Goal: Task Accomplishment & Management: Complete application form

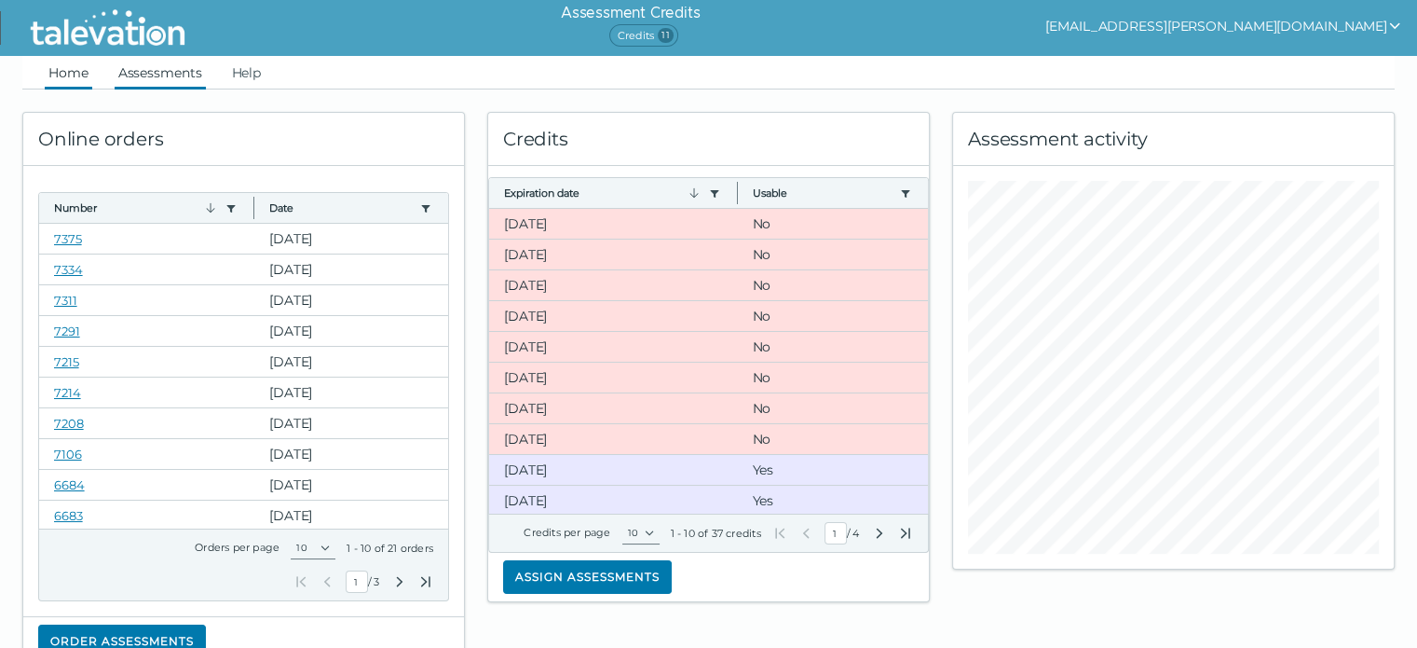
click at [177, 78] on link "Assessments" at bounding box center [160, 73] width 91 height 34
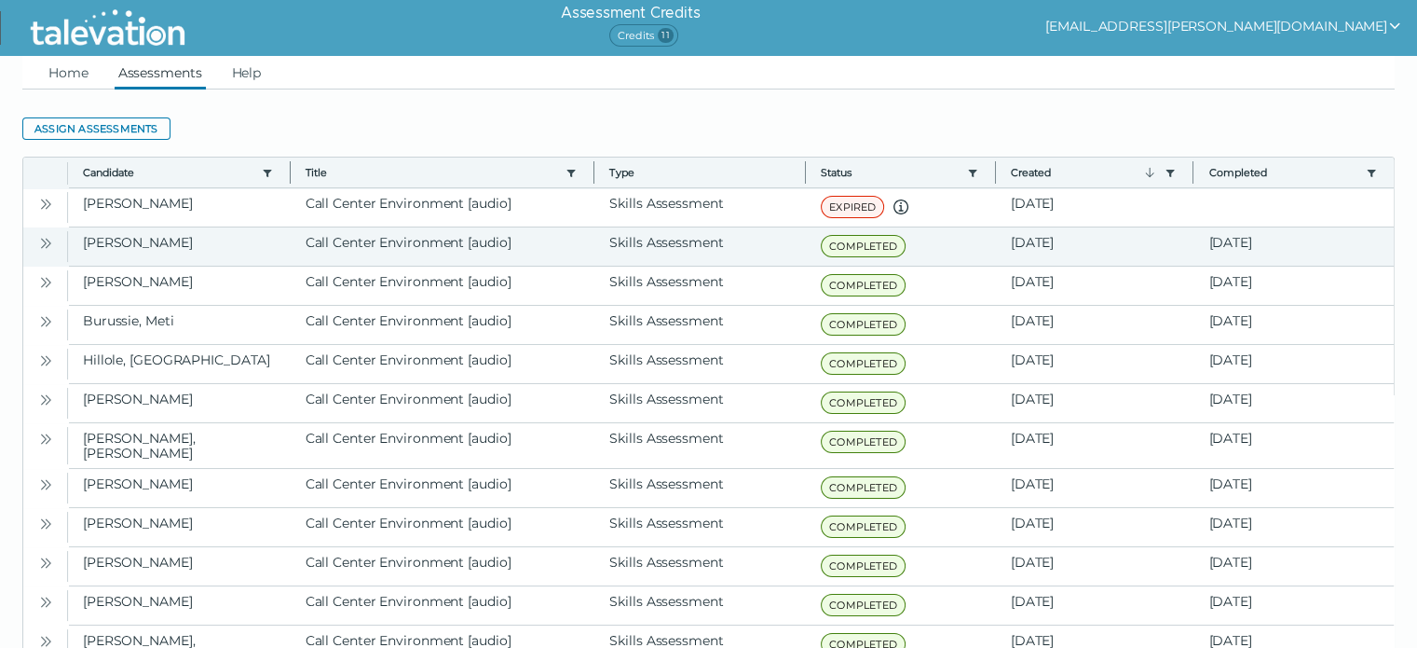
click at [47, 237] on icon "Open" at bounding box center [45, 243] width 15 height 15
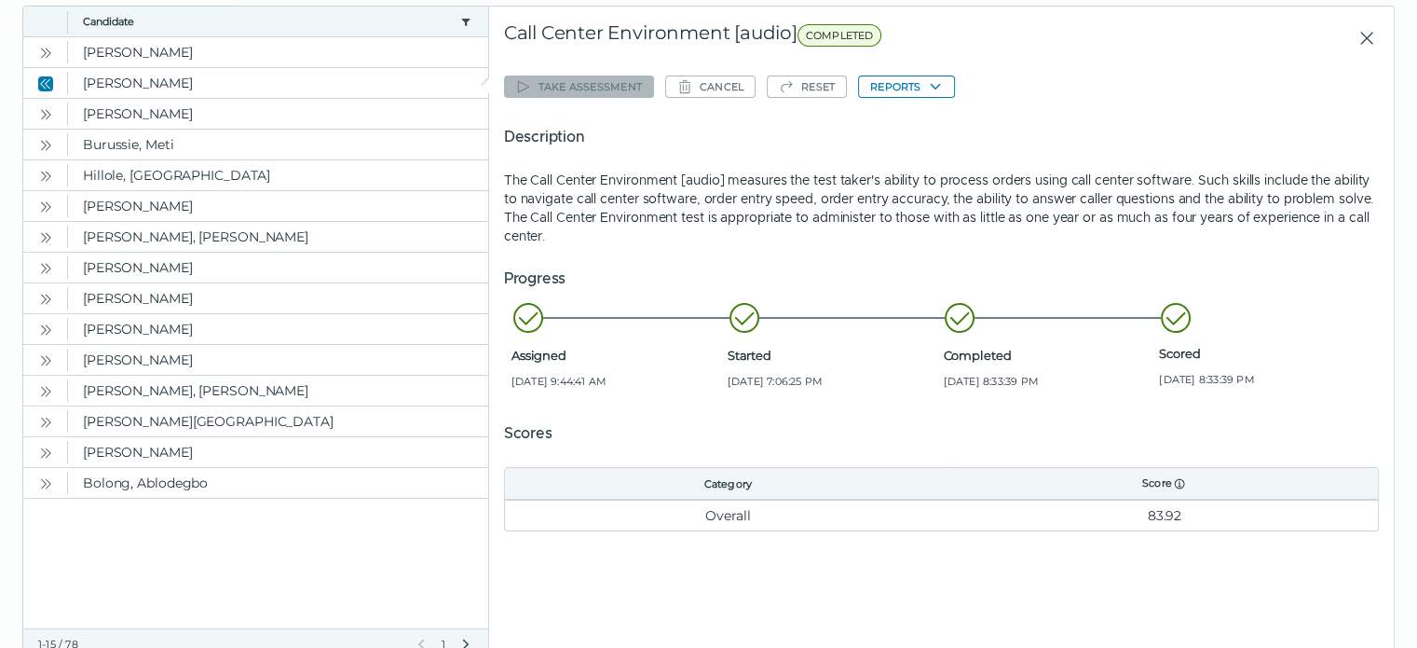
scroll to position [153, 0]
click at [46, 110] on icon "Open" at bounding box center [45, 112] width 15 height 15
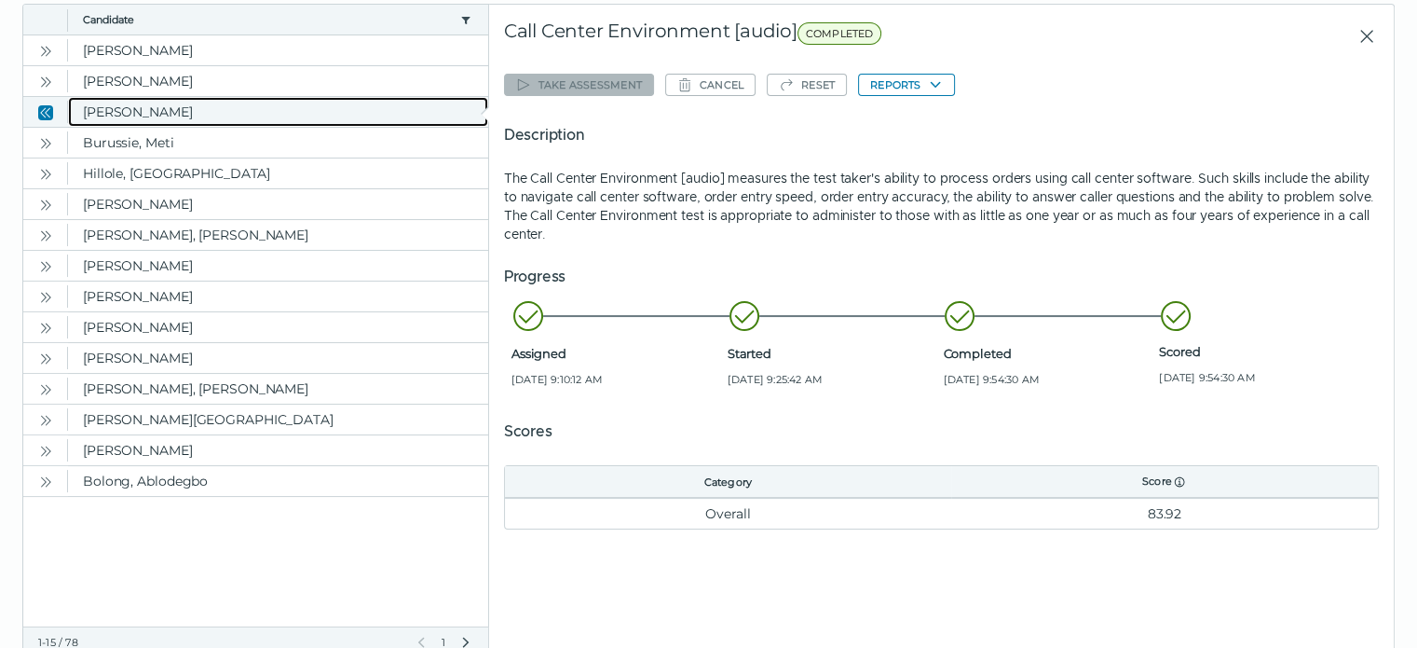
click at [130, 117] on clr-dg-cell "[PERSON_NAME]" at bounding box center [278, 112] width 420 height 30
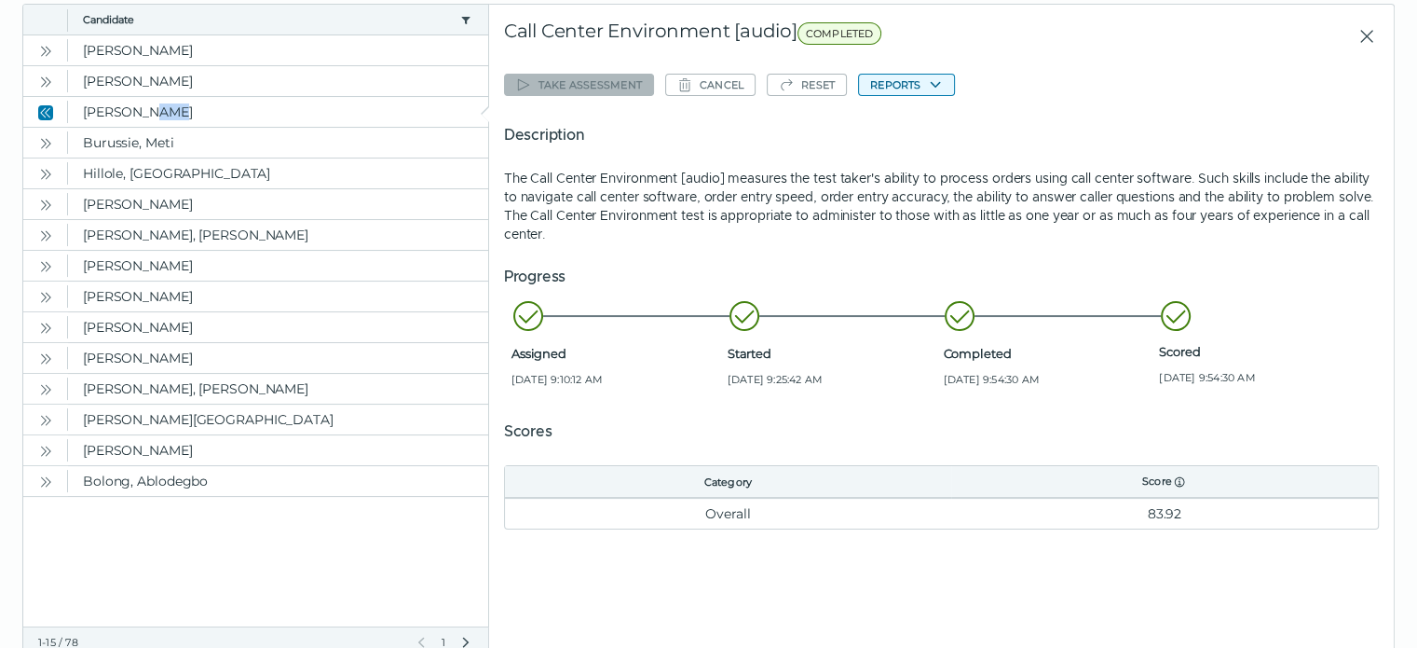
click at [904, 88] on button "Reports" at bounding box center [906, 85] width 97 height 22
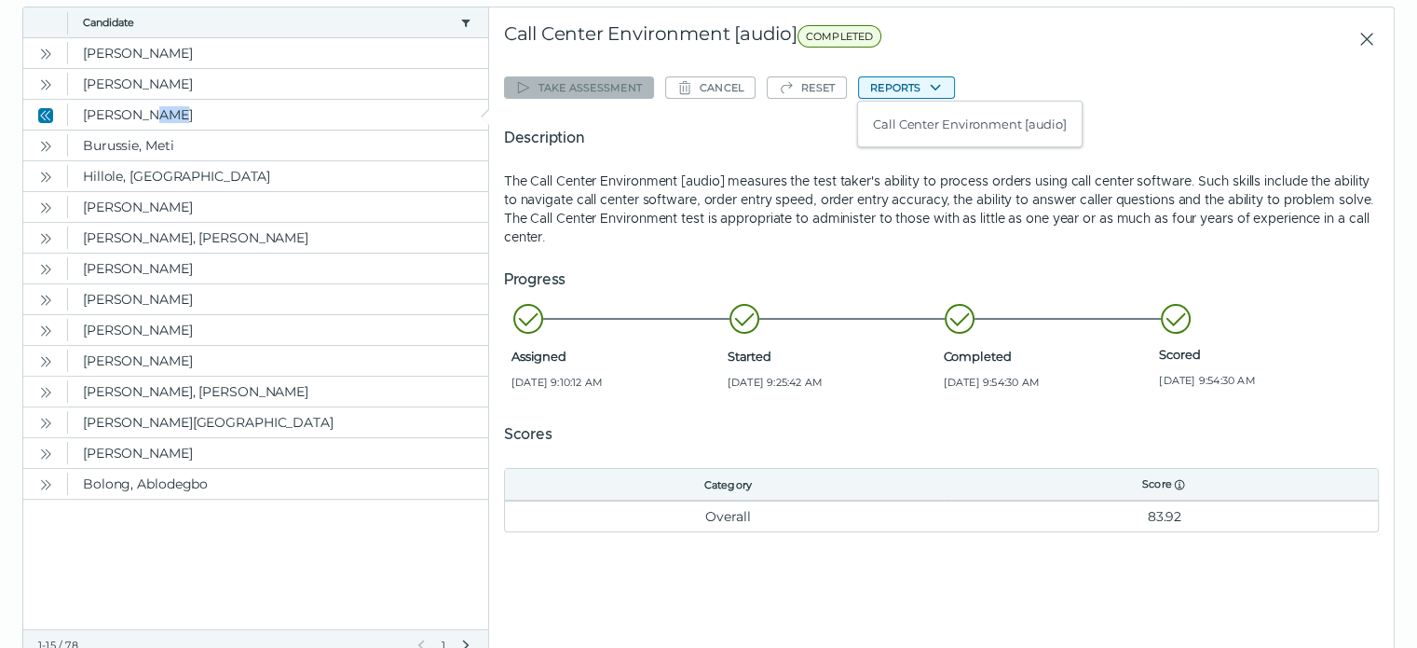
scroll to position [0, 0]
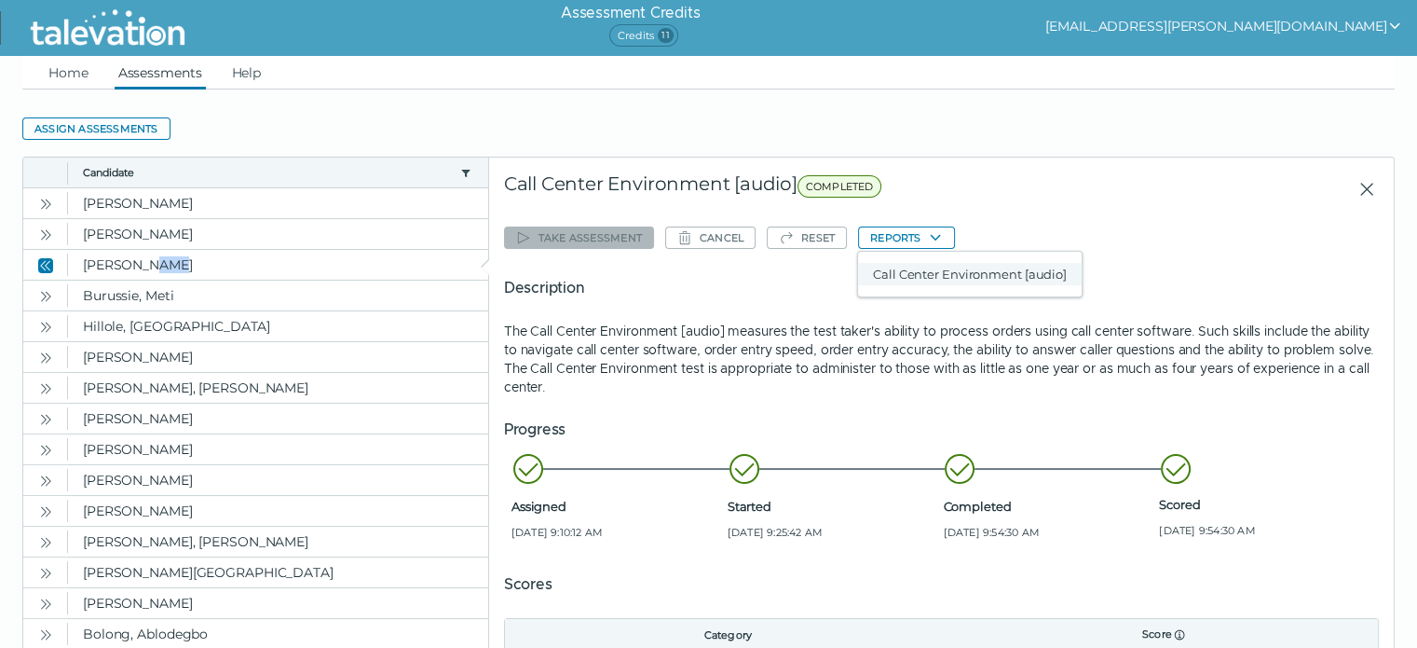
click at [941, 274] on button "Call Center Environment [audio]" at bounding box center [970, 274] width 224 height 22
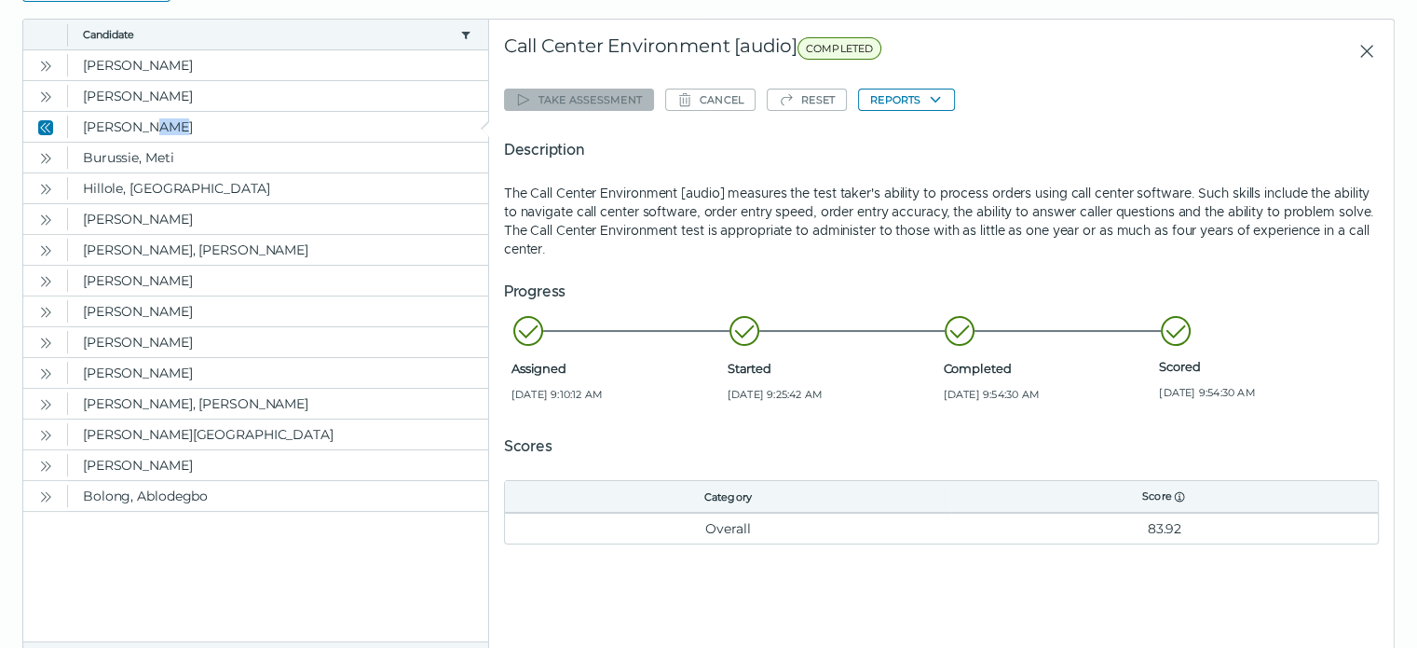
scroll to position [126, 0]
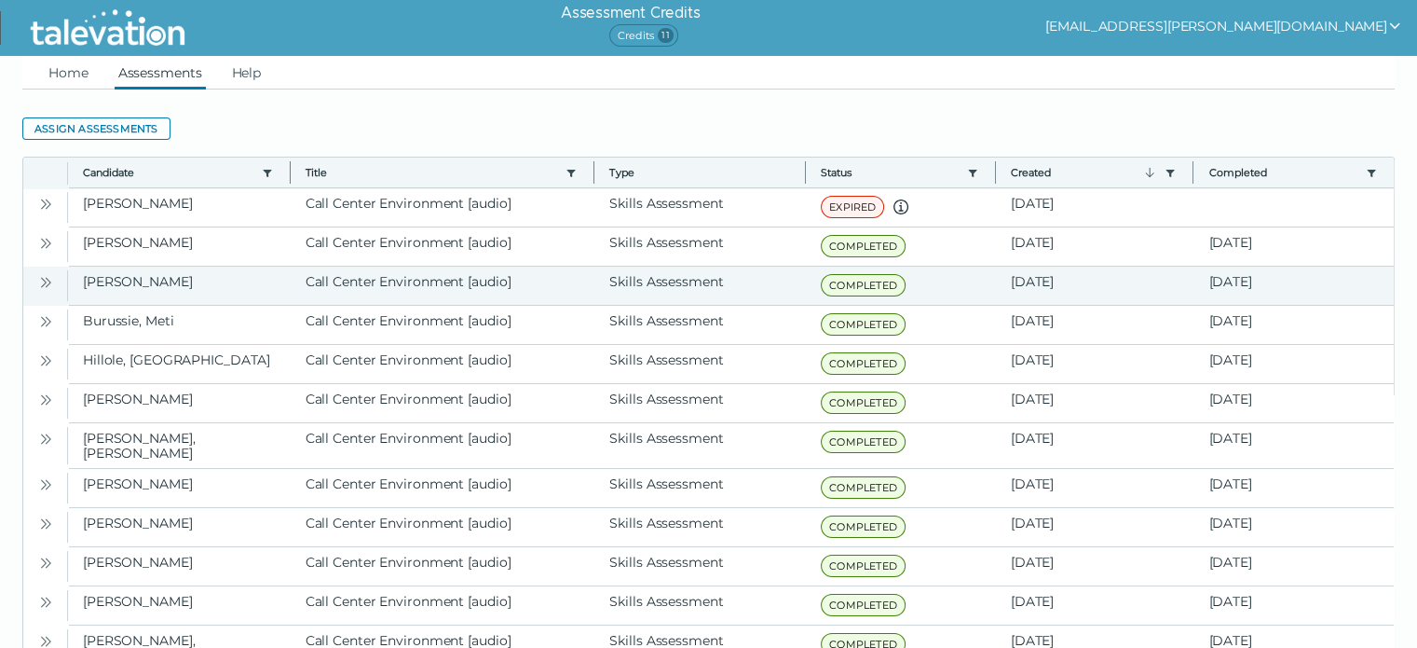
click at [41, 279] on icon "Open" at bounding box center [45, 282] width 15 height 15
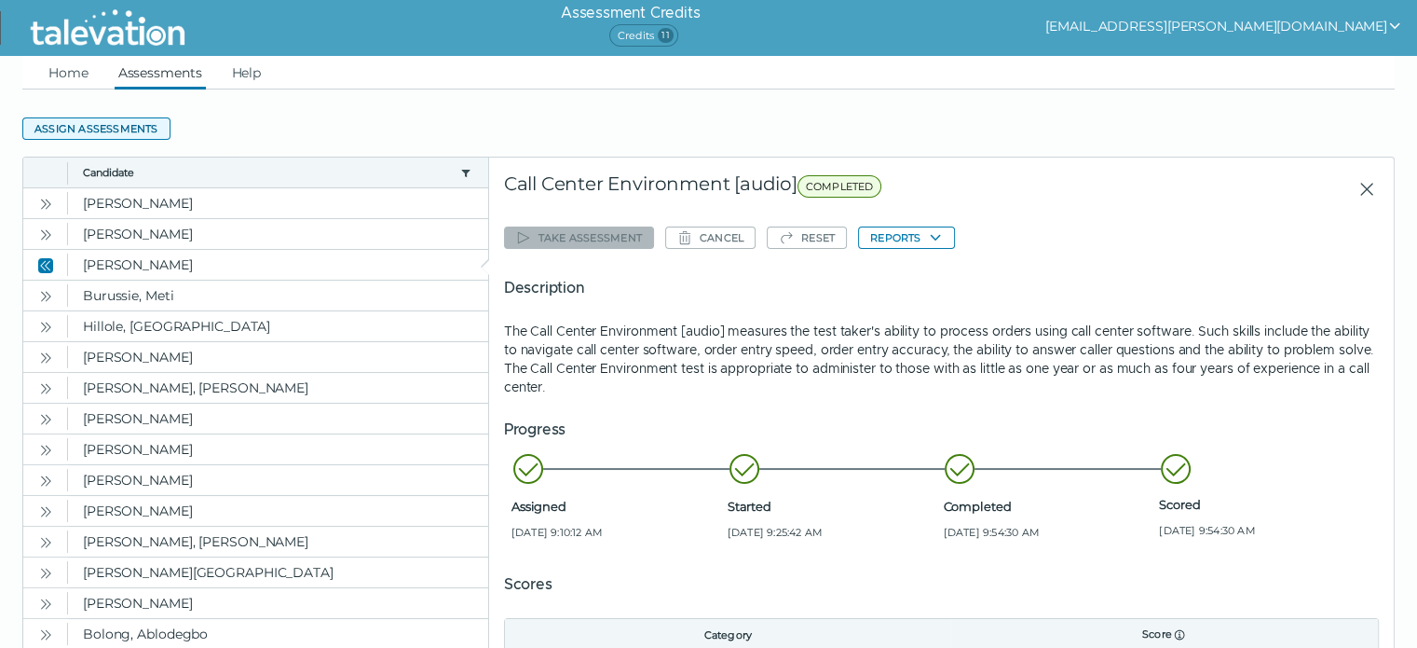
click at [123, 121] on button "Assign assessments" at bounding box center [96, 128] width 148 height 22
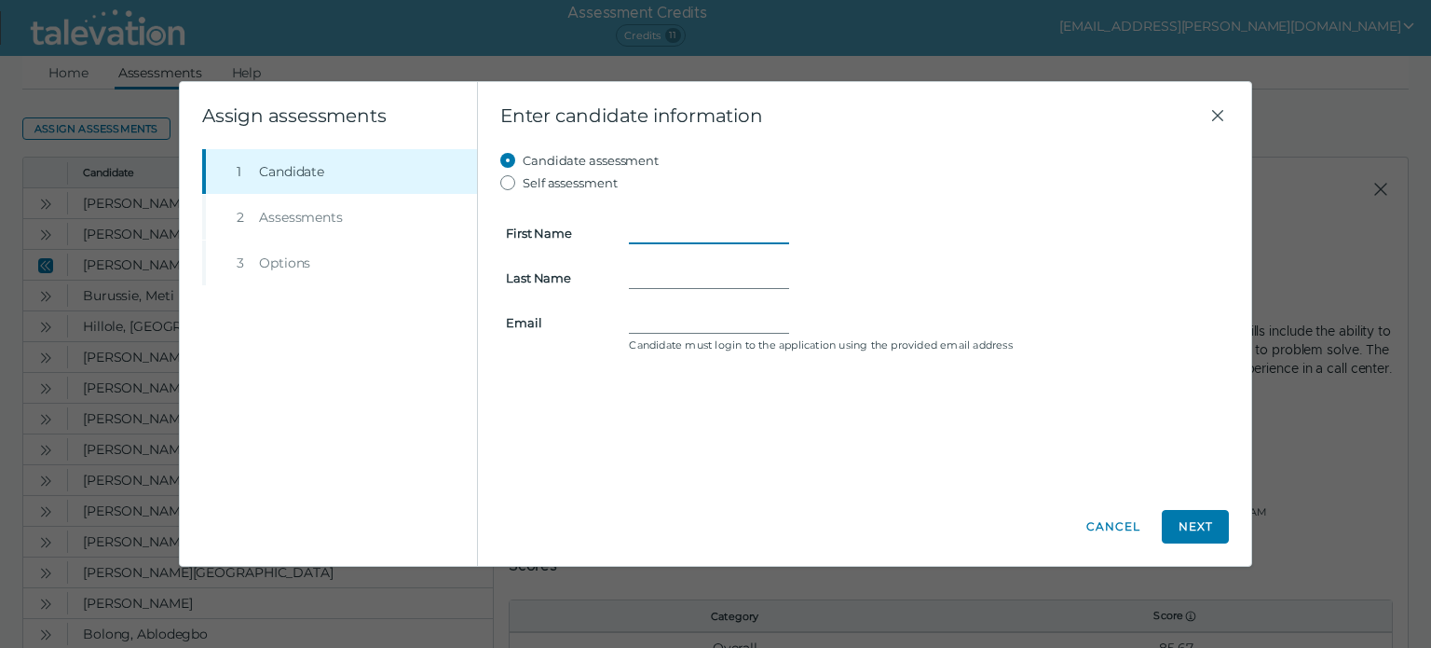
click at [645, 231] on input "First Name" at bounding box center [709, 233] width 160 height 22
type input "Aubrion"
type input "Jackson"
type input "jackson8188@northwoodtech.edu"
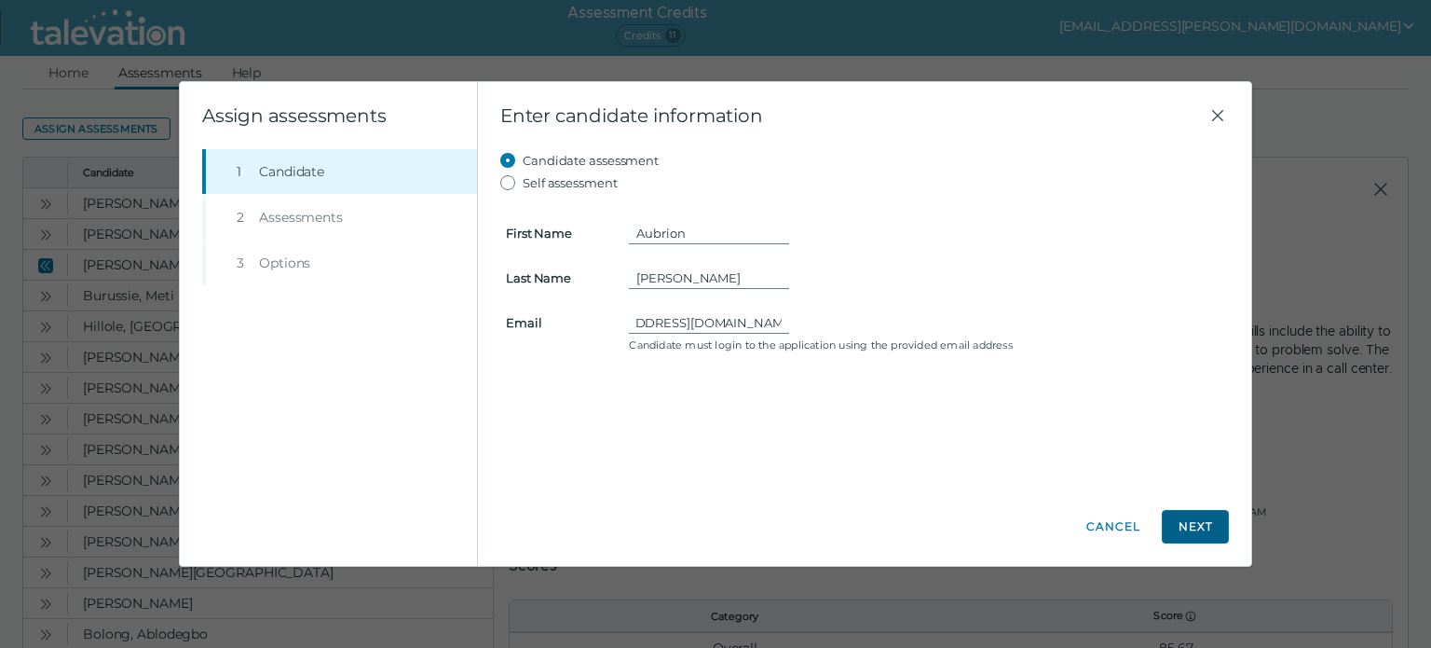
click at [1171, 525] on button "Next" at bounding box center [1195, 527] width 67 height 34
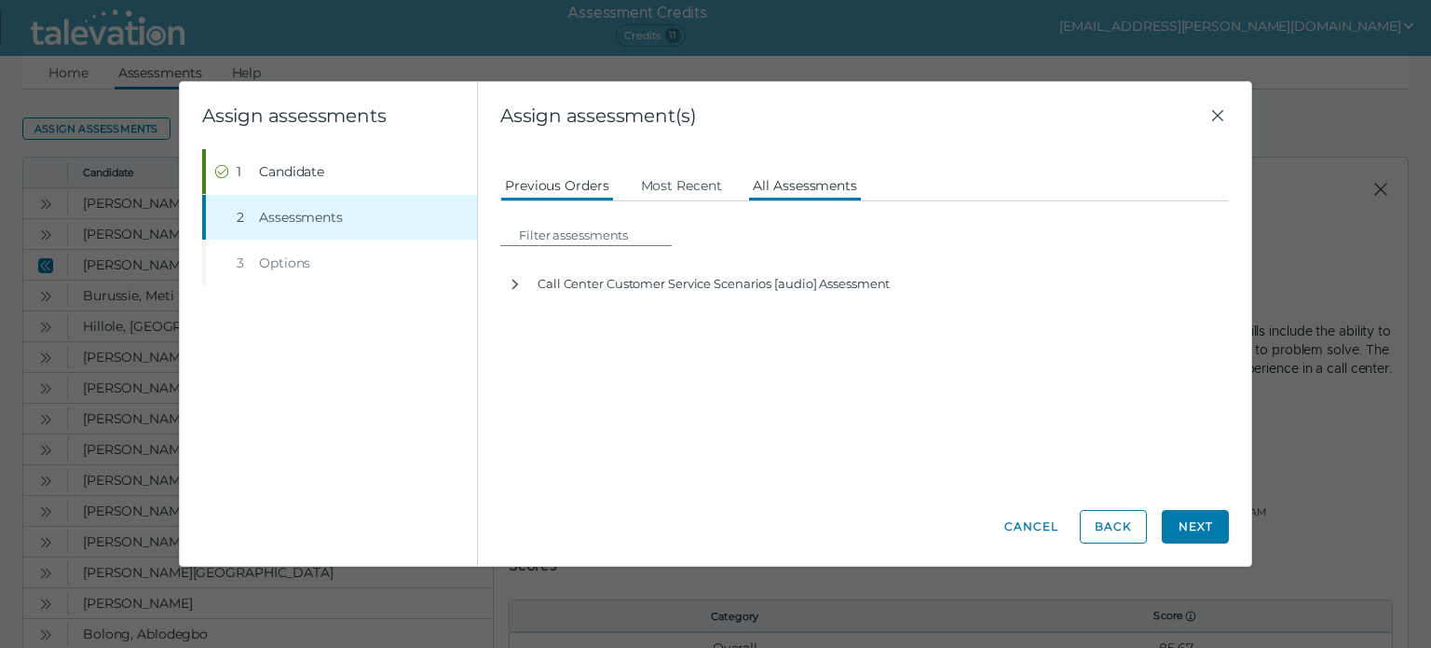
click at [828, 185] on button "All Assessments" at bounding box center [805, 185] width 114 height 34
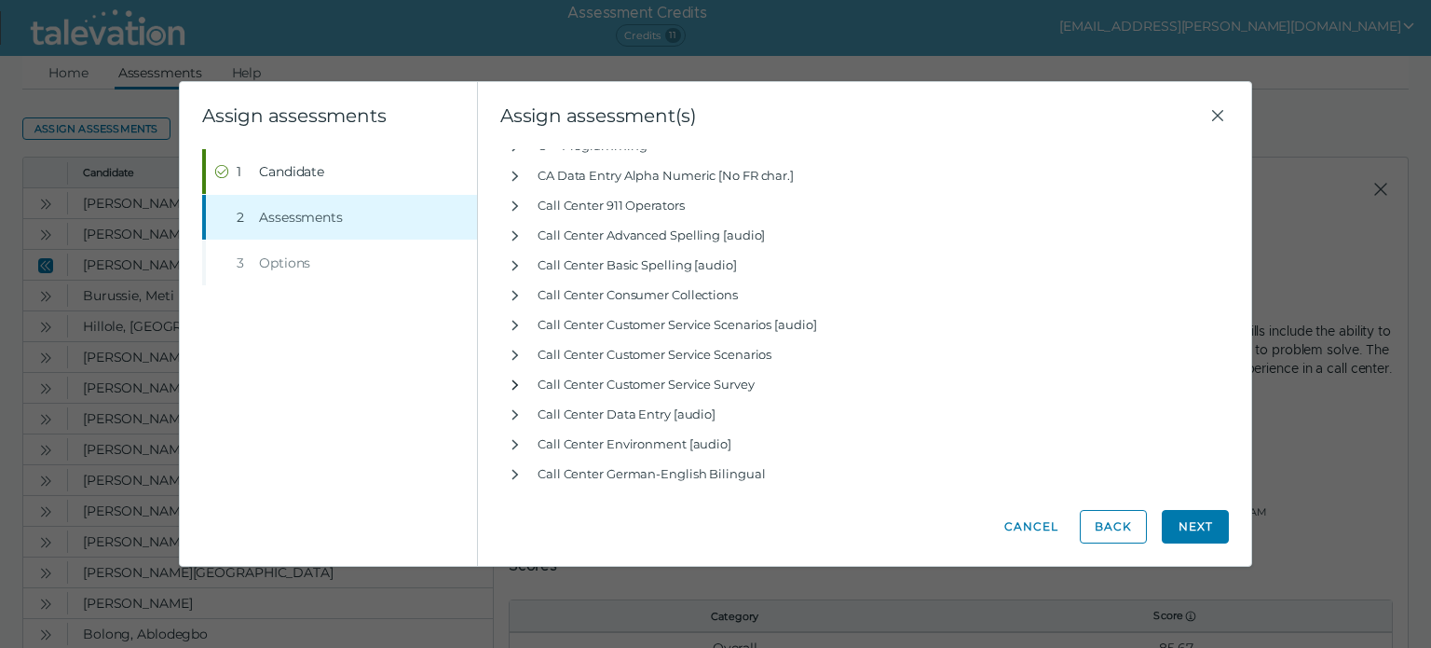
scroll to position [5717, 0]
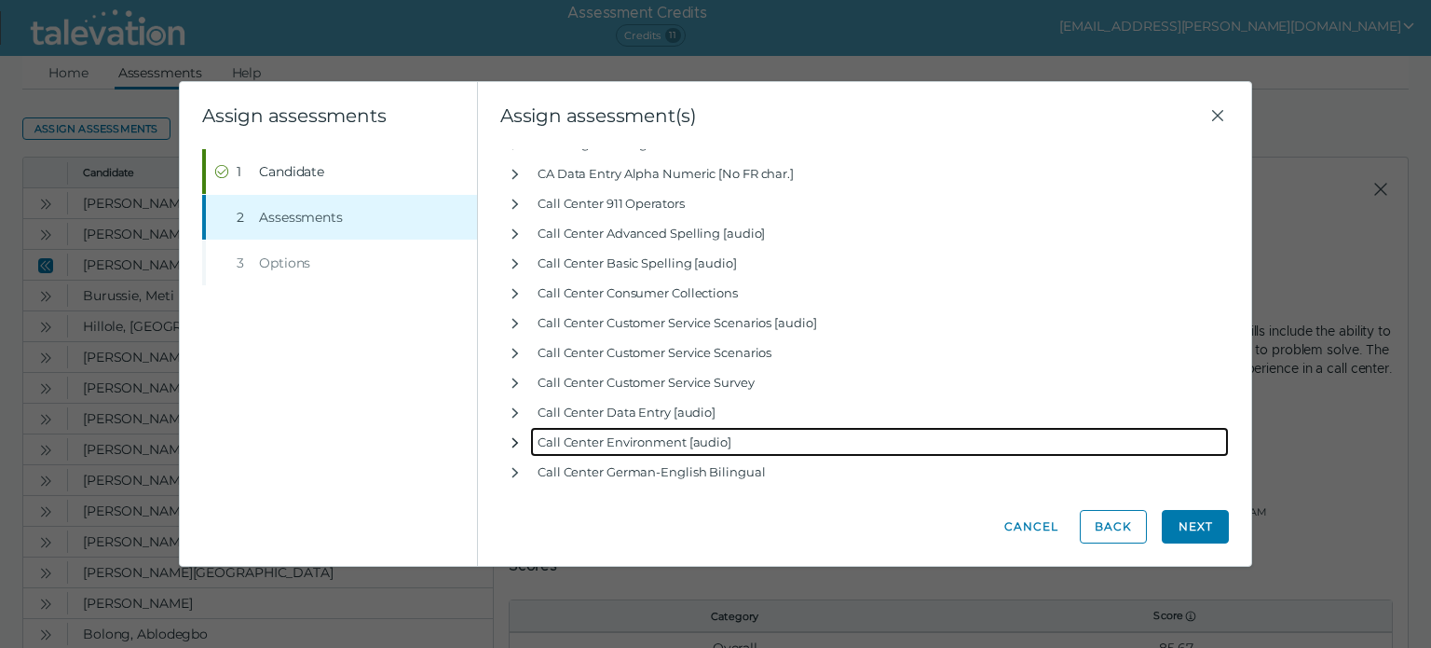
click at [514, 439] on icon "button" at bounding box center [516, 442] width 7 height 10
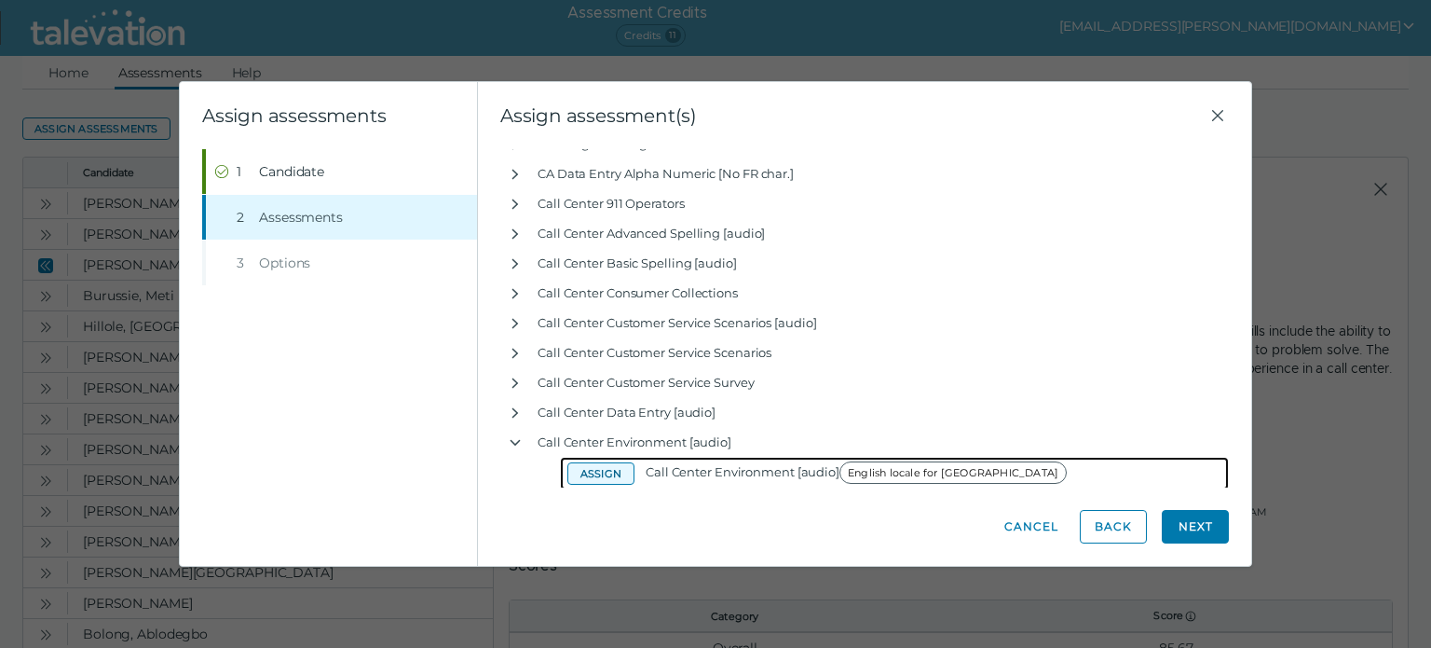
click at [592, 469] on button "Assign" at bounding box center [601, 473] width 67 height 22
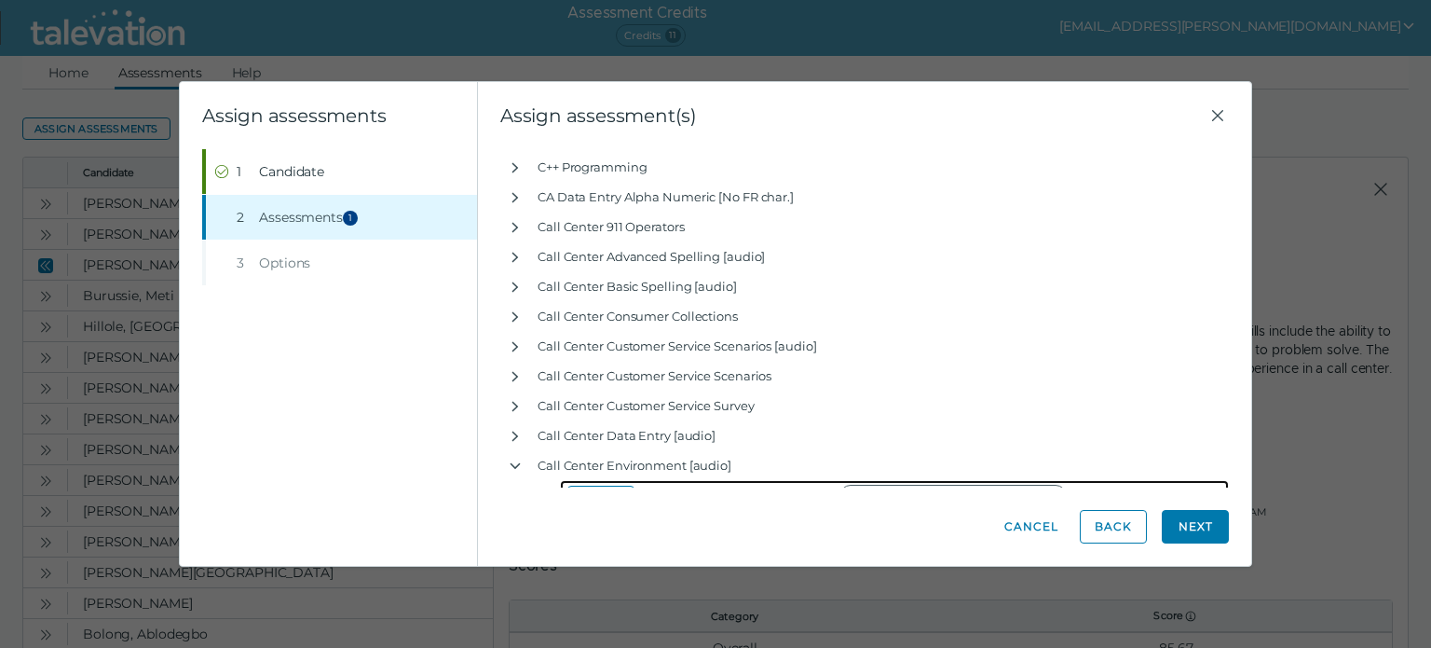
scroll to position [5741, 0]
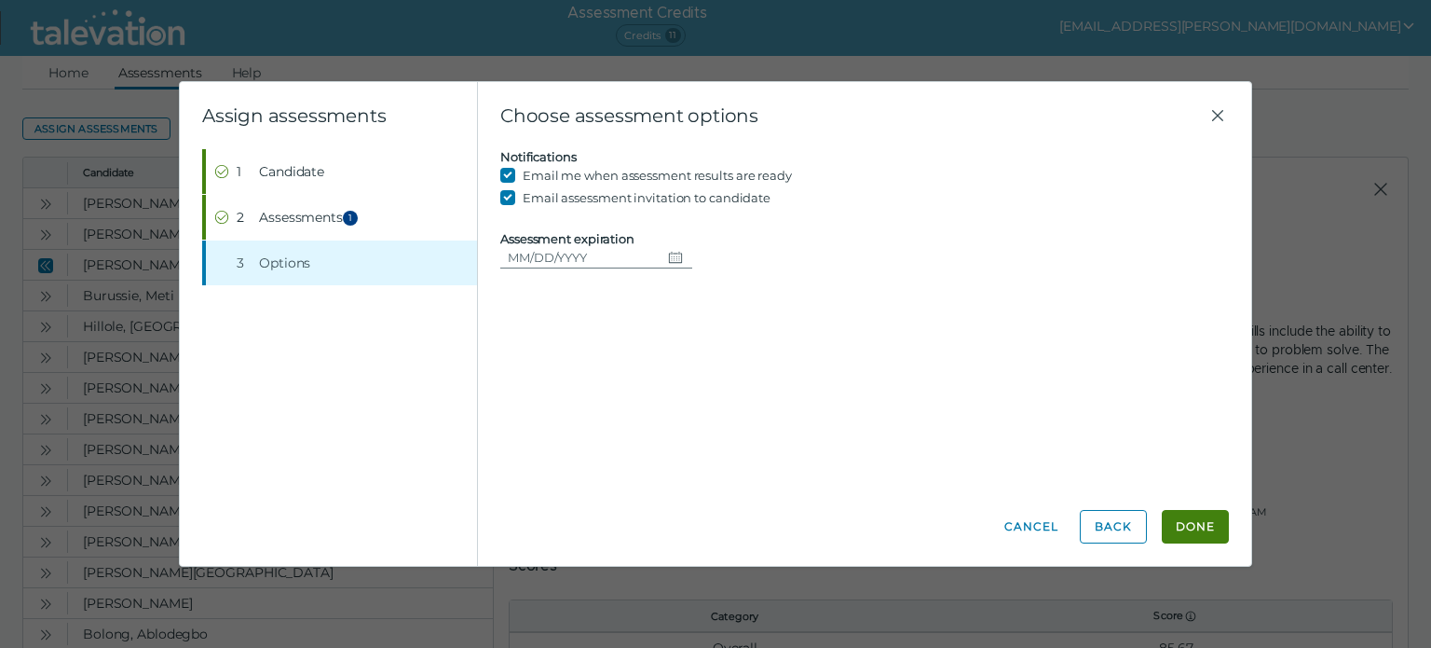
scroll to position [0, 0]
click at [549, 257] on input "Assessment expiration" at bounding box center [580, 257] width 160 height 22
type input "10/09/2025"
click at [1186, 523] on button "Done" at bounding box center [1195, 527] width 67 height 34
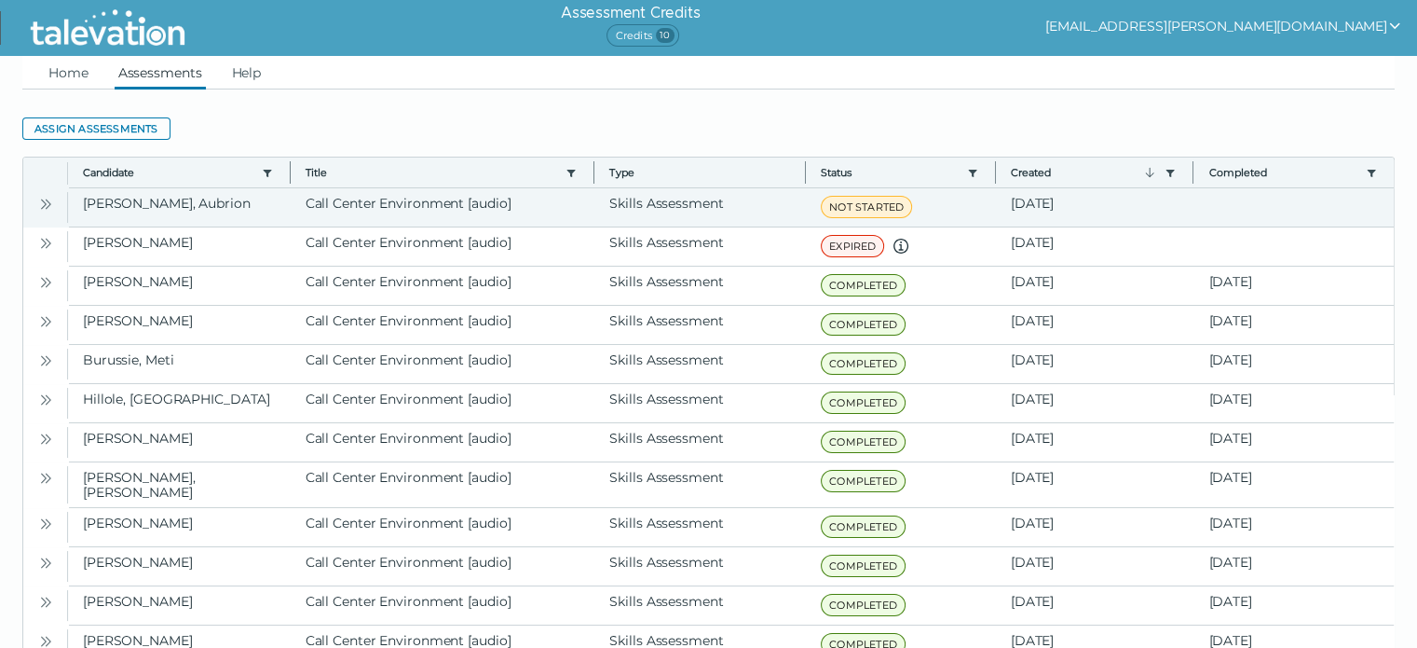
click at [38, 203] on icon "Open" at bounding box center [45, 204] width 15 height 15
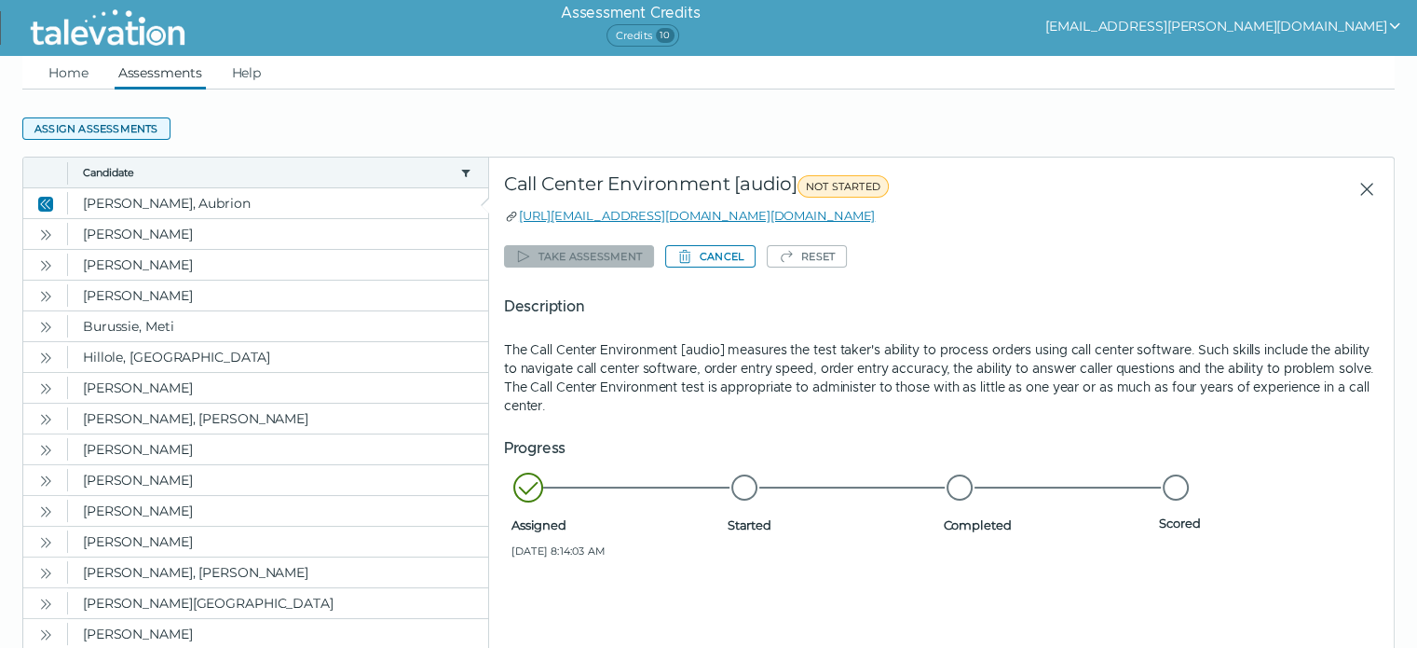
click at [124, 123] on button "Assign assessments" at bounding box center [96, 128] width 148 height 22
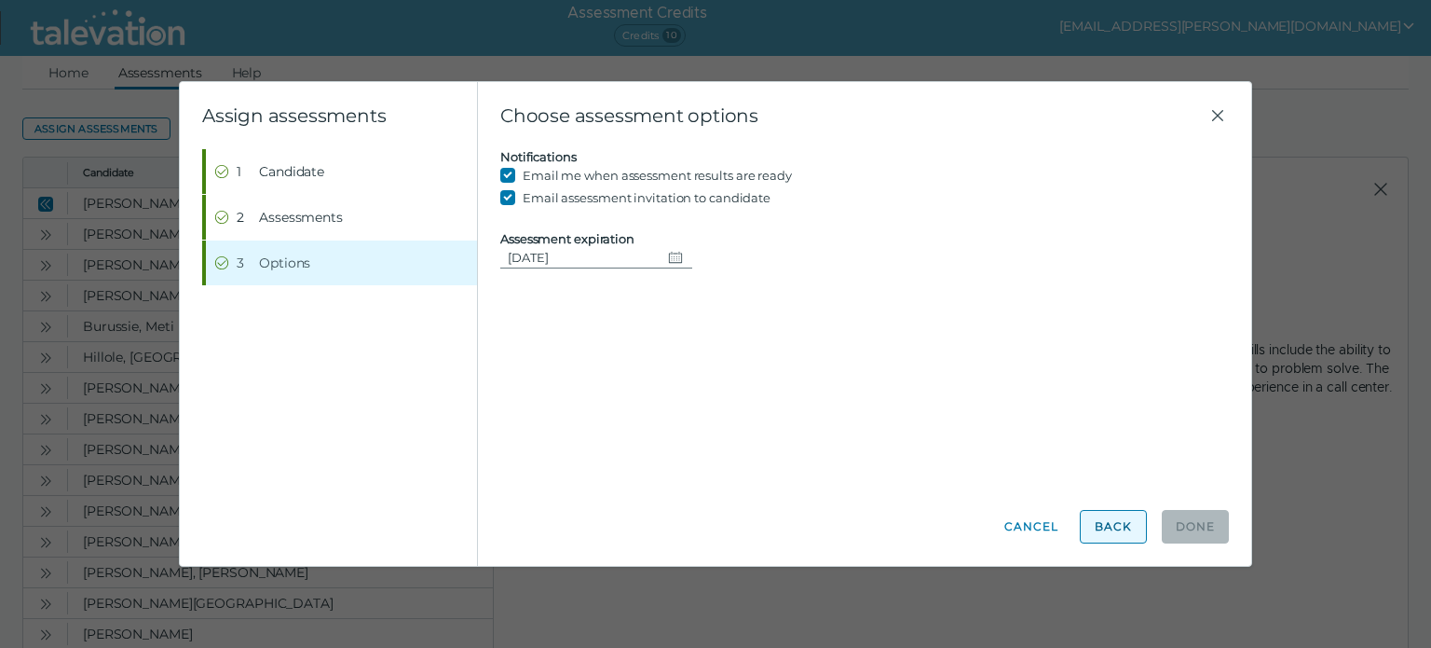
click at [1120, 535] on button "Back" at bounding box center [1113, 527] width 67 height 34
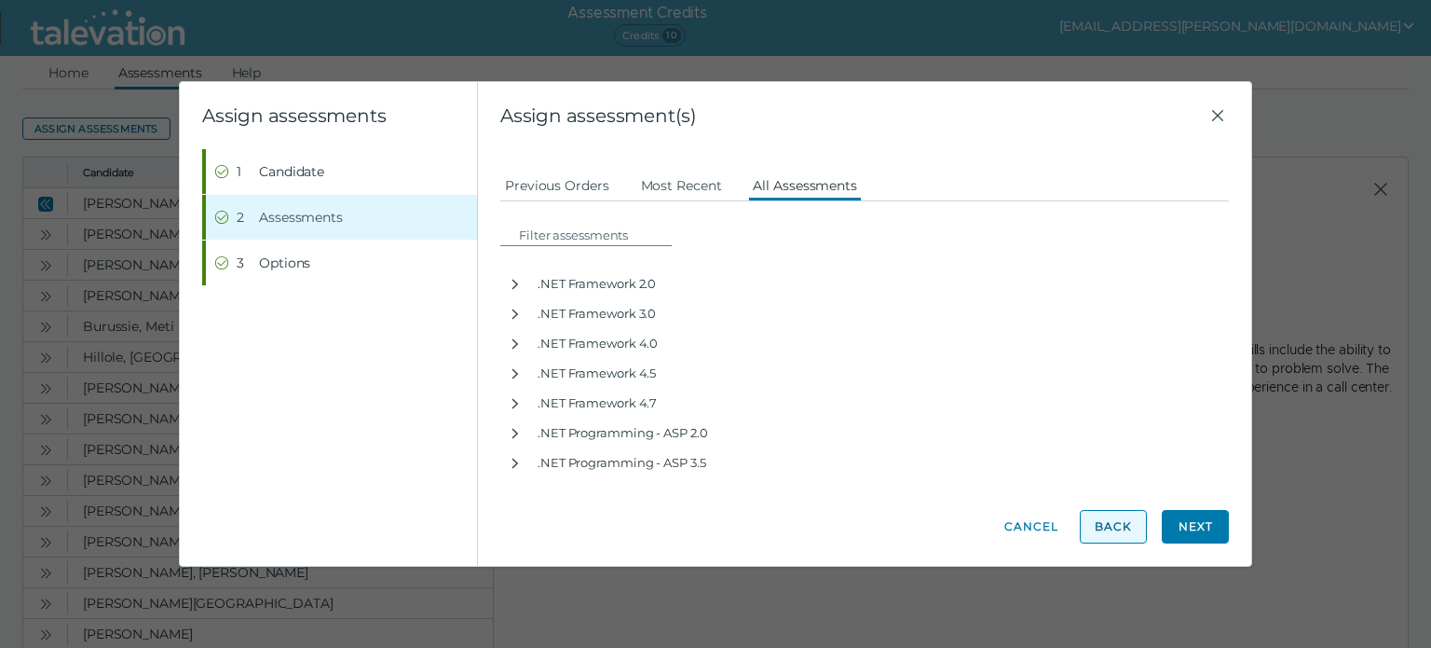
click at [1118, 525] on button "Back" at bounding box center [1113, 527] width 67 height 34
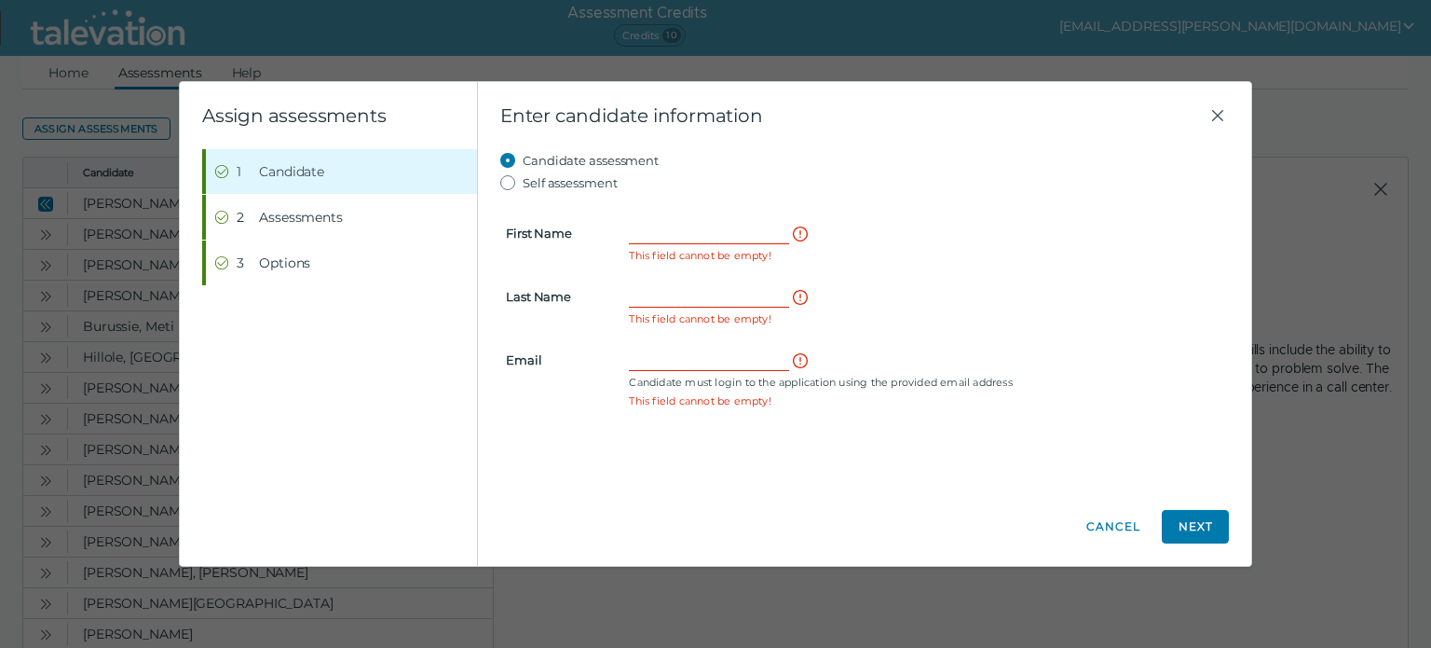
click at [745, 218] on form "First Name This field cannot be empty! Last Name This field cannot be empty! Em…" at bounding box center [864, 304] width 729 height 220
click at [723, 227] on input "First Name" at bounding box center [709, 233] width 160 height 22
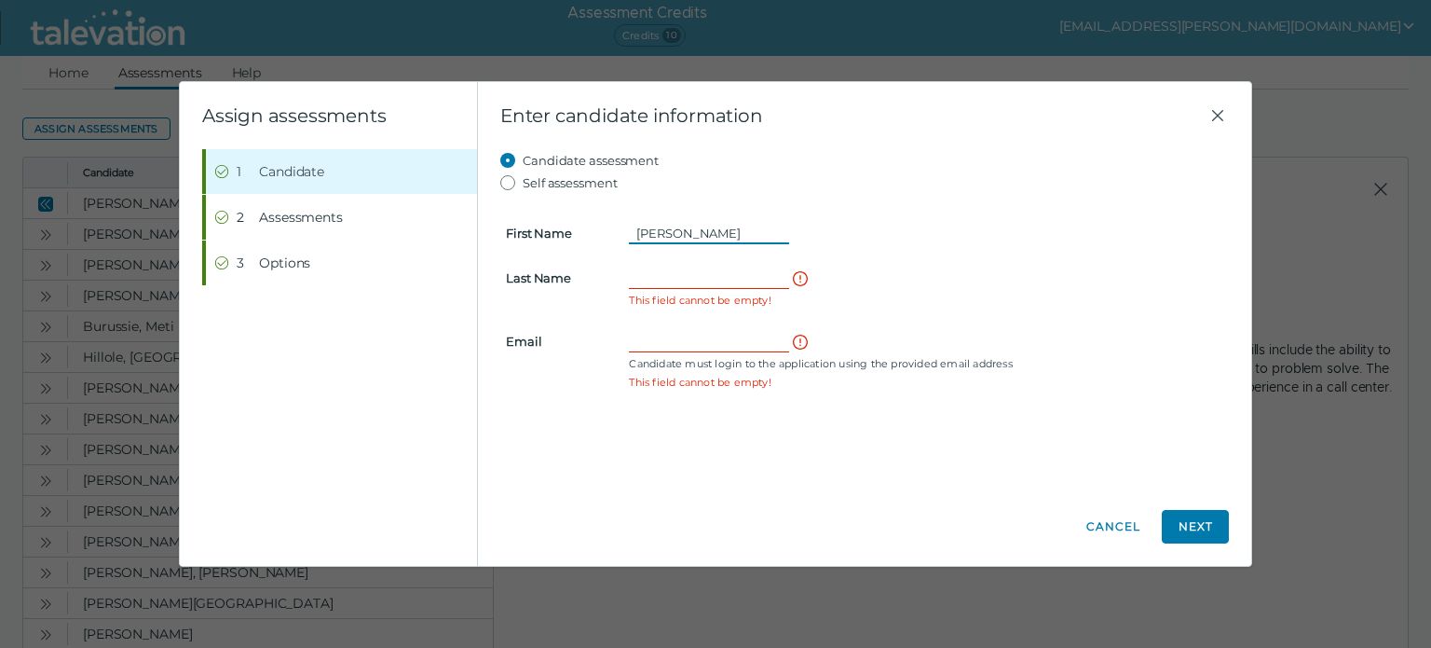
type input "Betsaida"
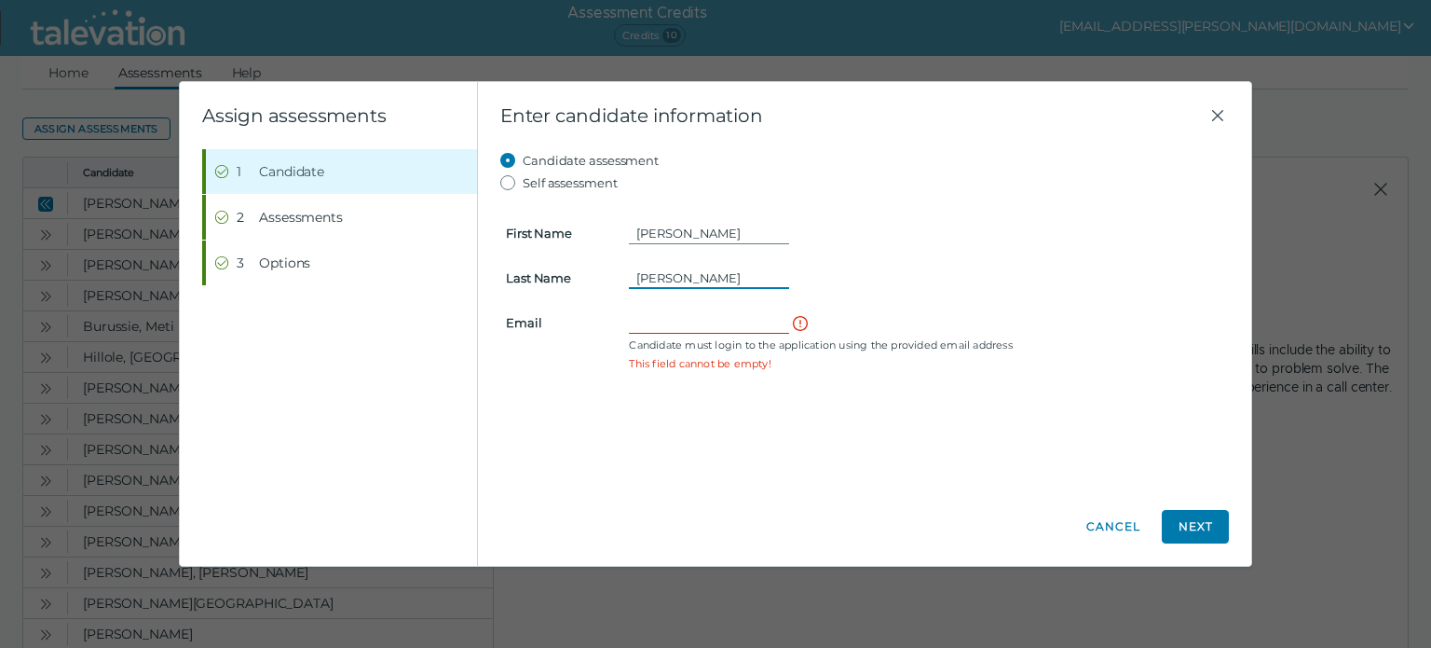
type input "Garcia Ortiz"
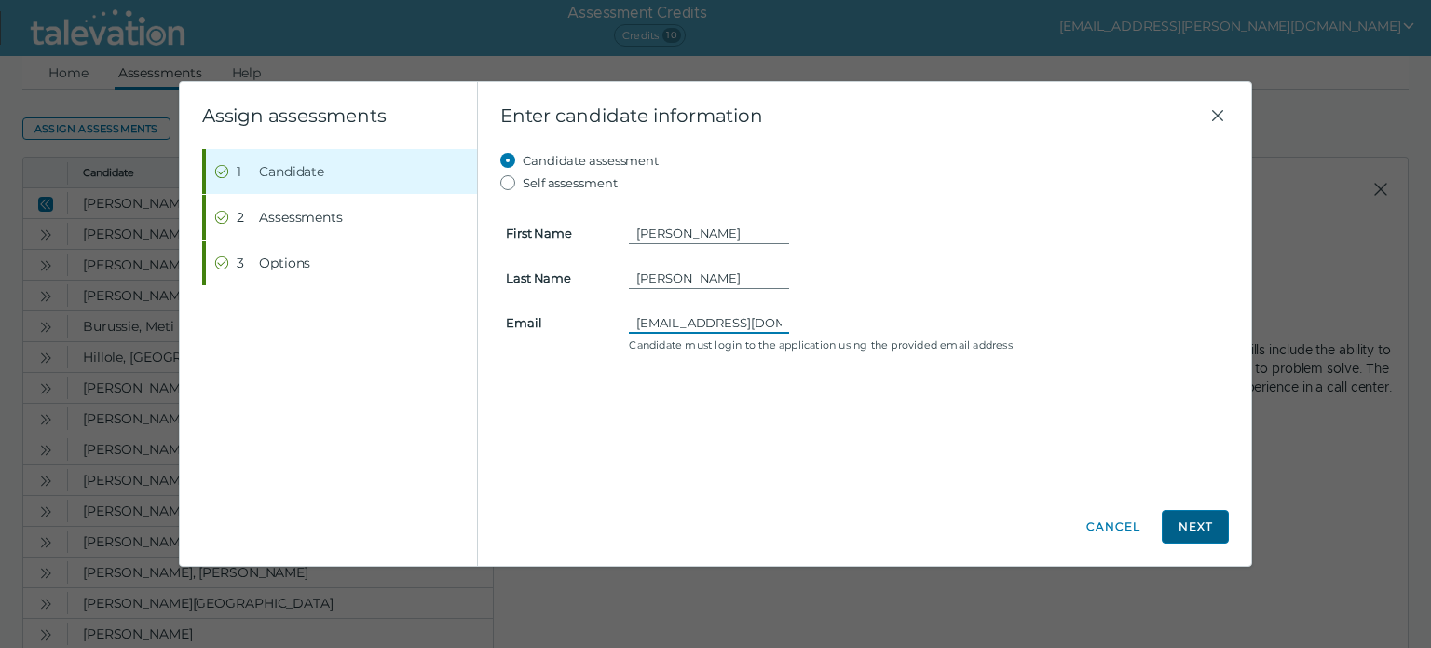
type input "bortiz1981@gmail.com"
click at [1178, 530] on button "Next" at bounding box center [1195, 527] width 67 height 34
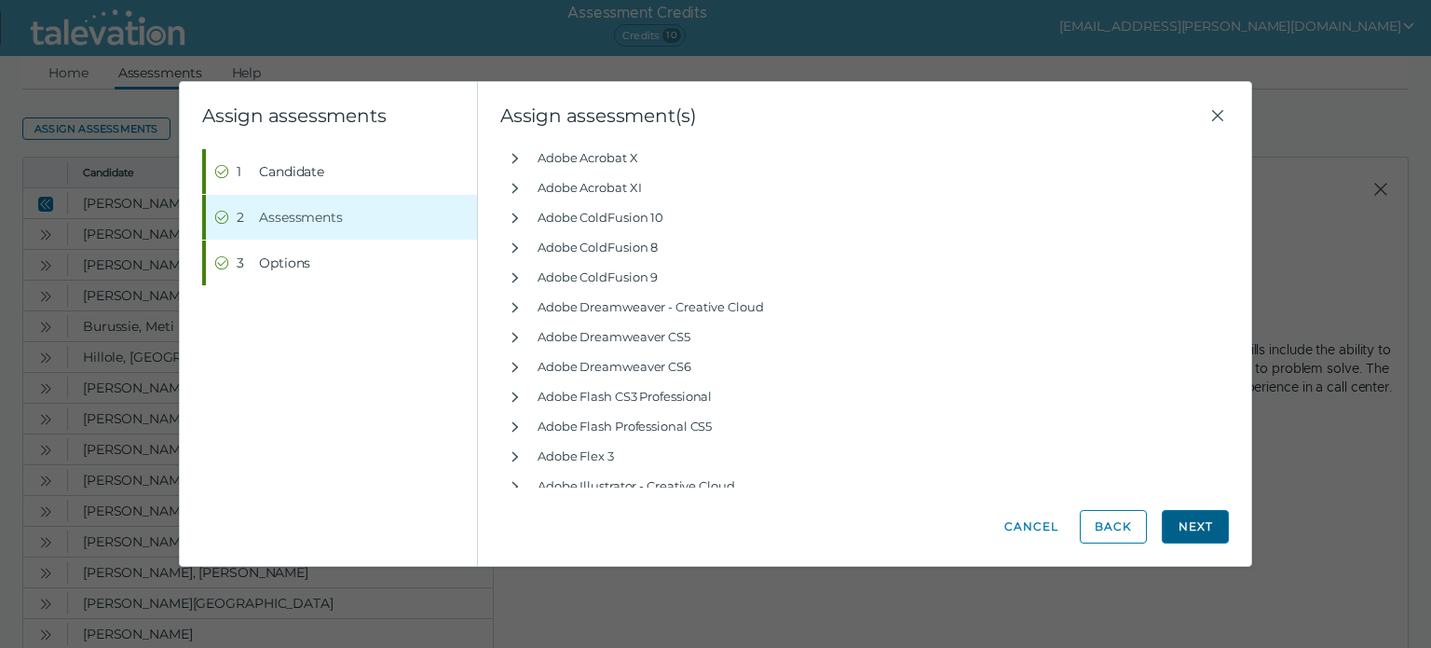
scroll to position [1126, 0]
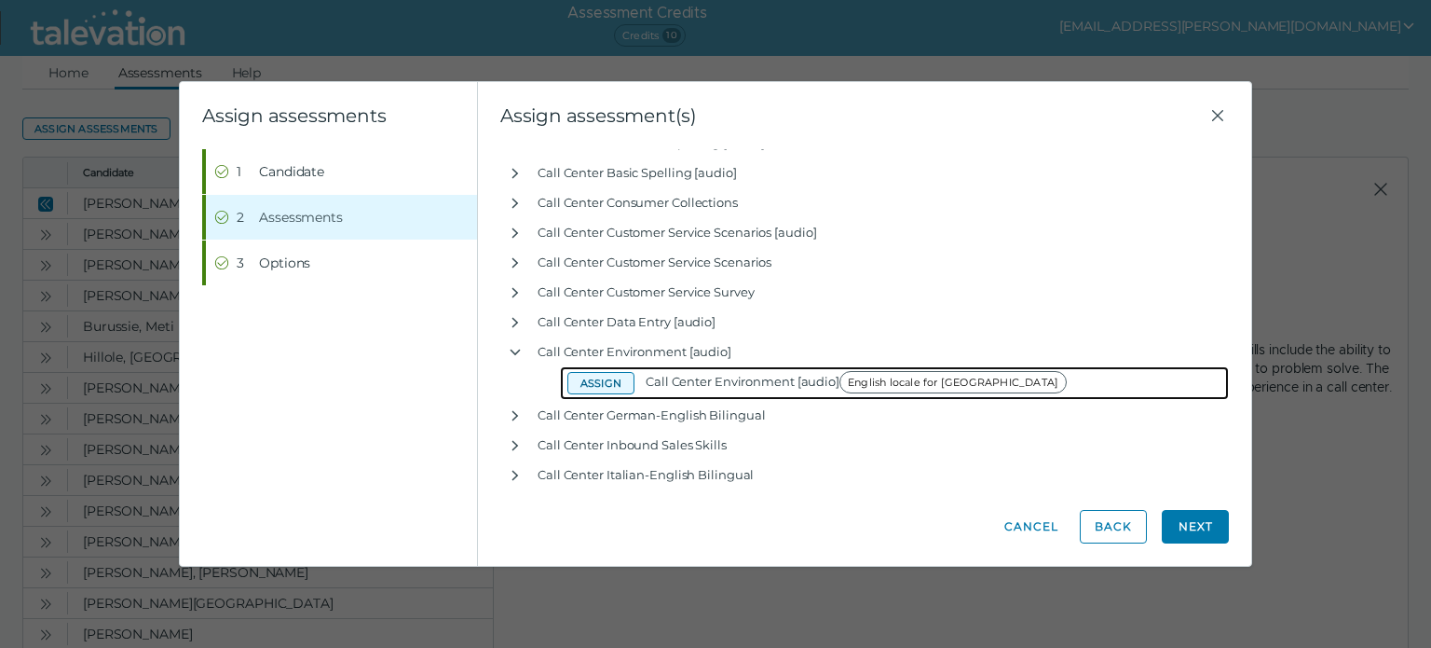
click at [616, 379] on button "Assign" at bounding box center [601, 383] width 67 height 22
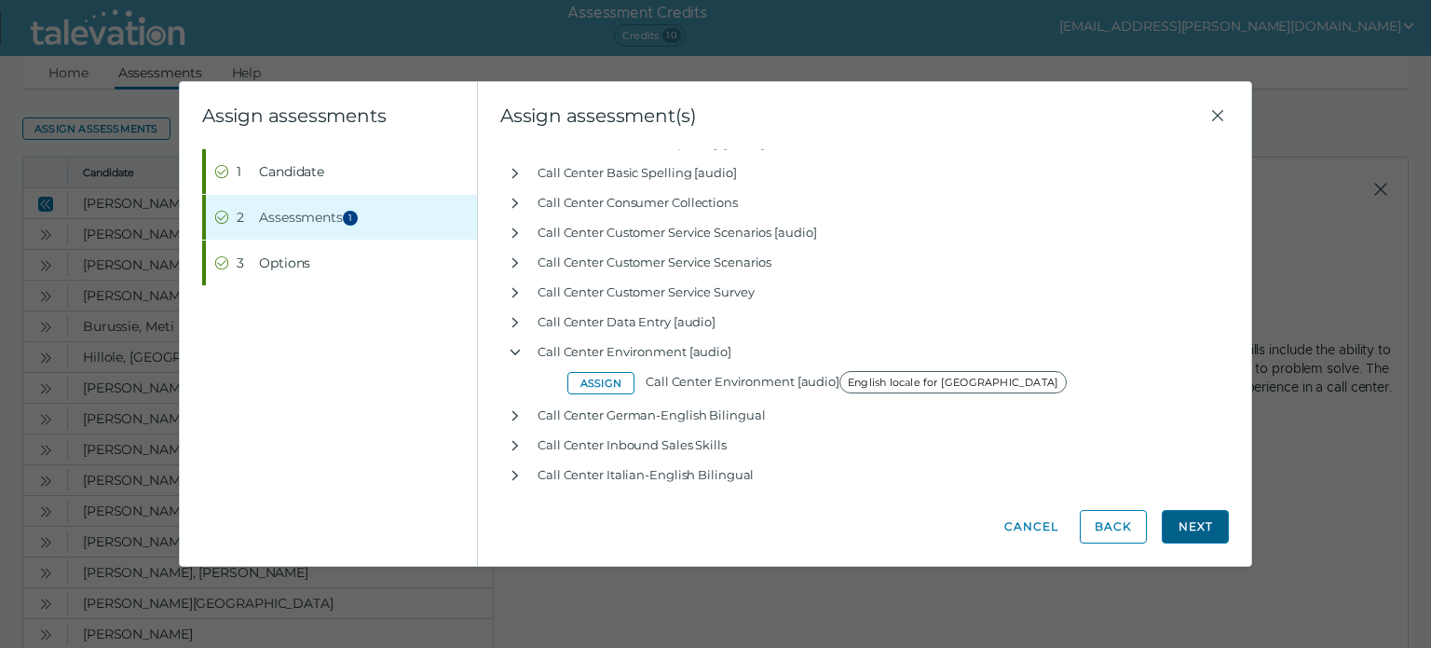
click at [1208, 532] on button "Next" at bounding box center [1195, 527] width 67 height 34
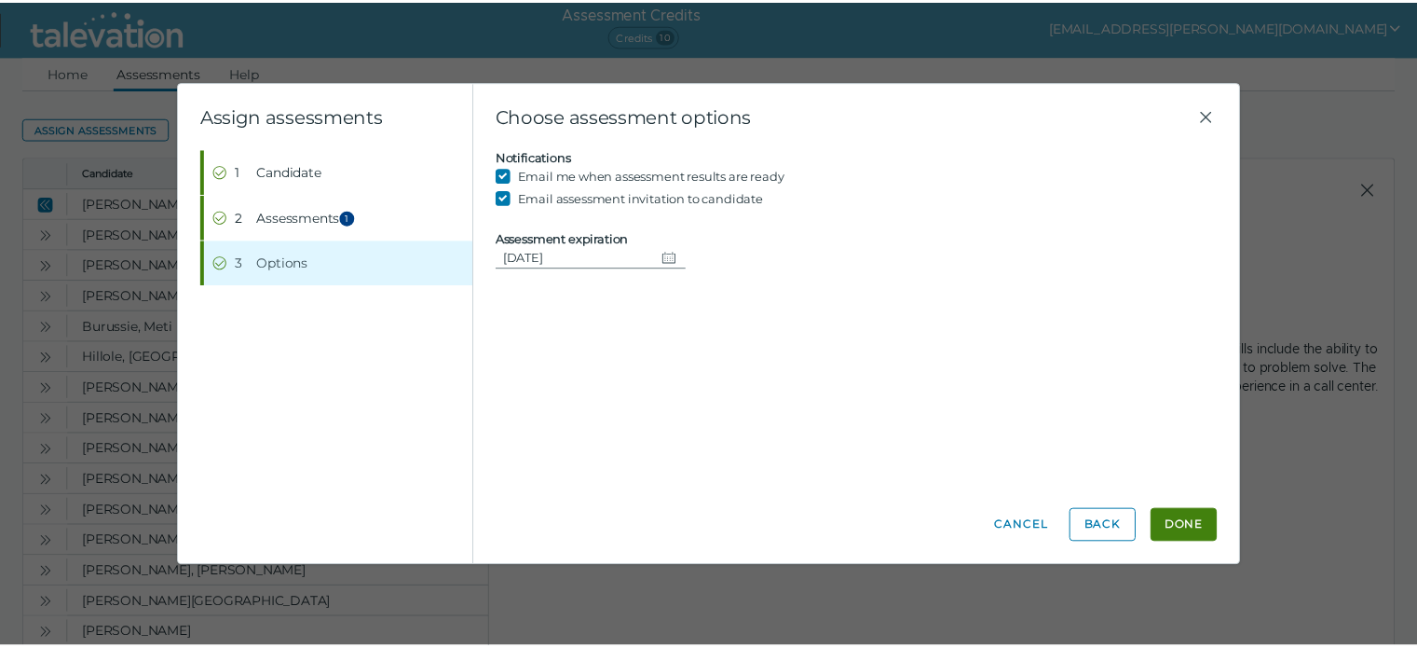
scroll to position [0, 0]
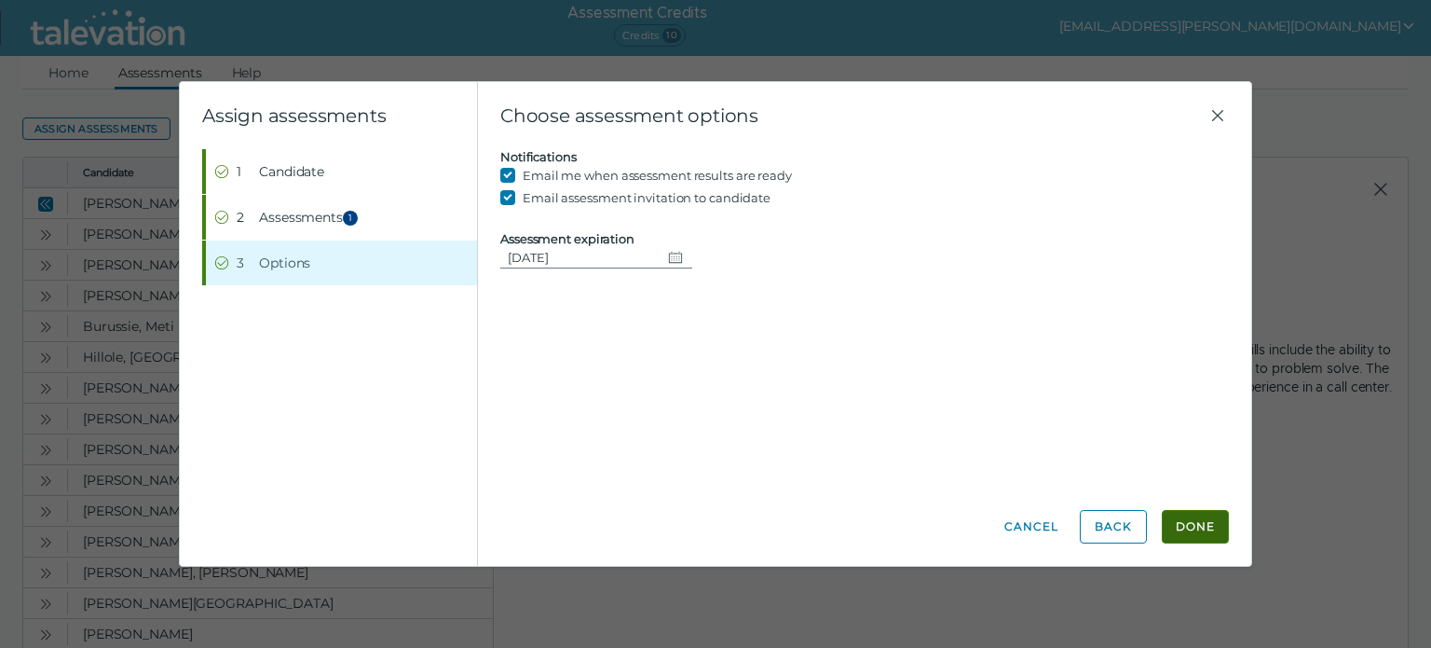
click at [1196, 529] on button "Done" at bounding box center [1195, 527] width 67 height 34
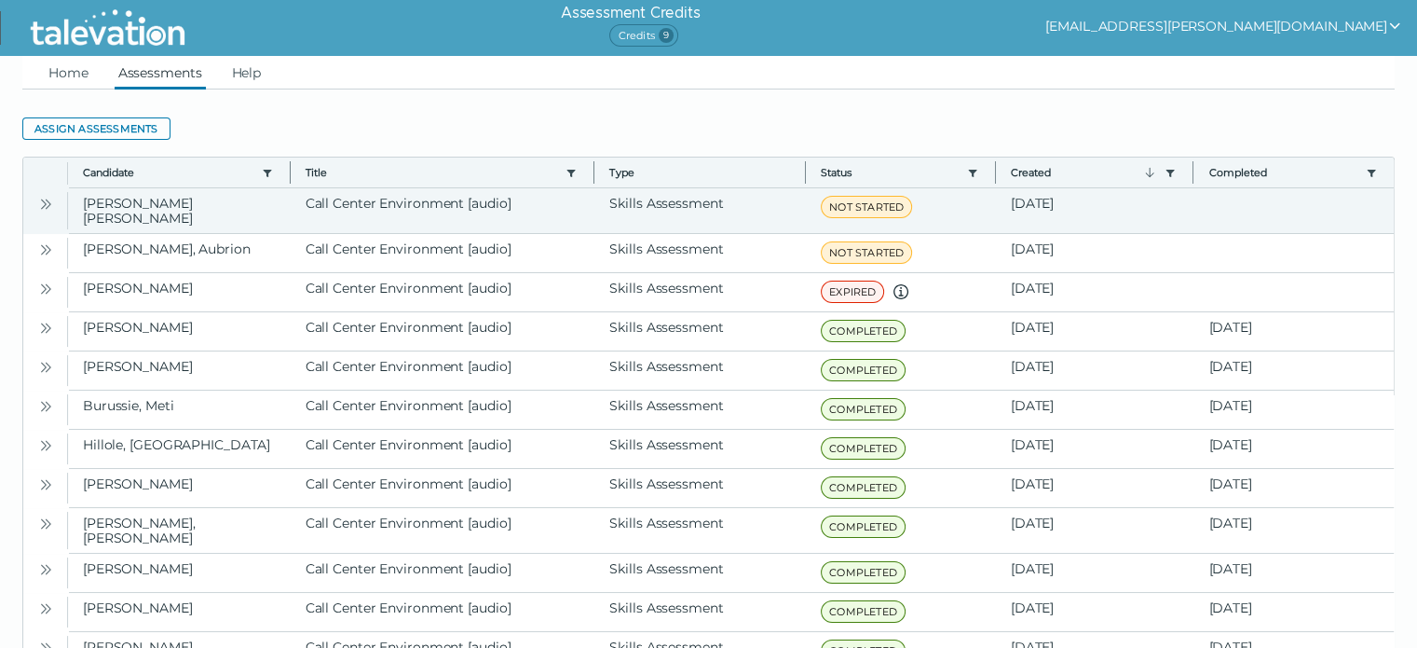
click at [52, 203] on button "Open" at bounding box center [45, 203] width 22 height 22
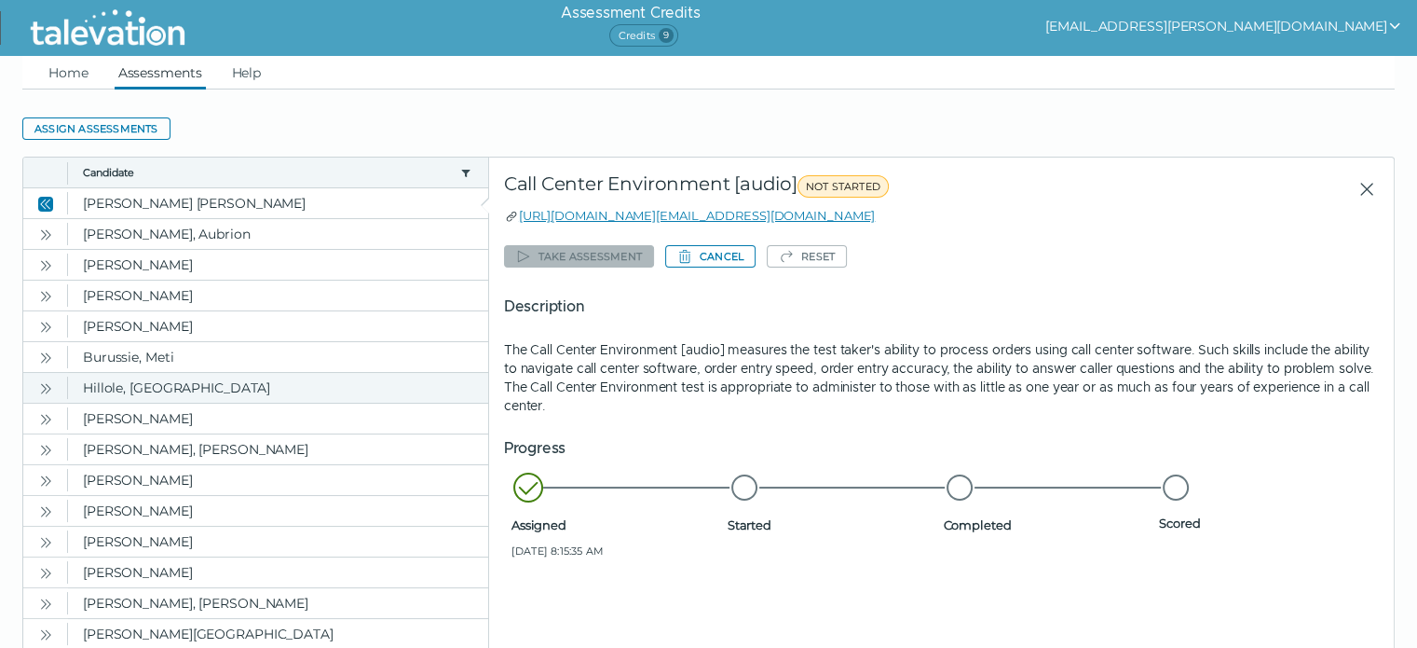
click at [48, 383] on icon "Open" at bounding box center [49, 388] width 6 height 10
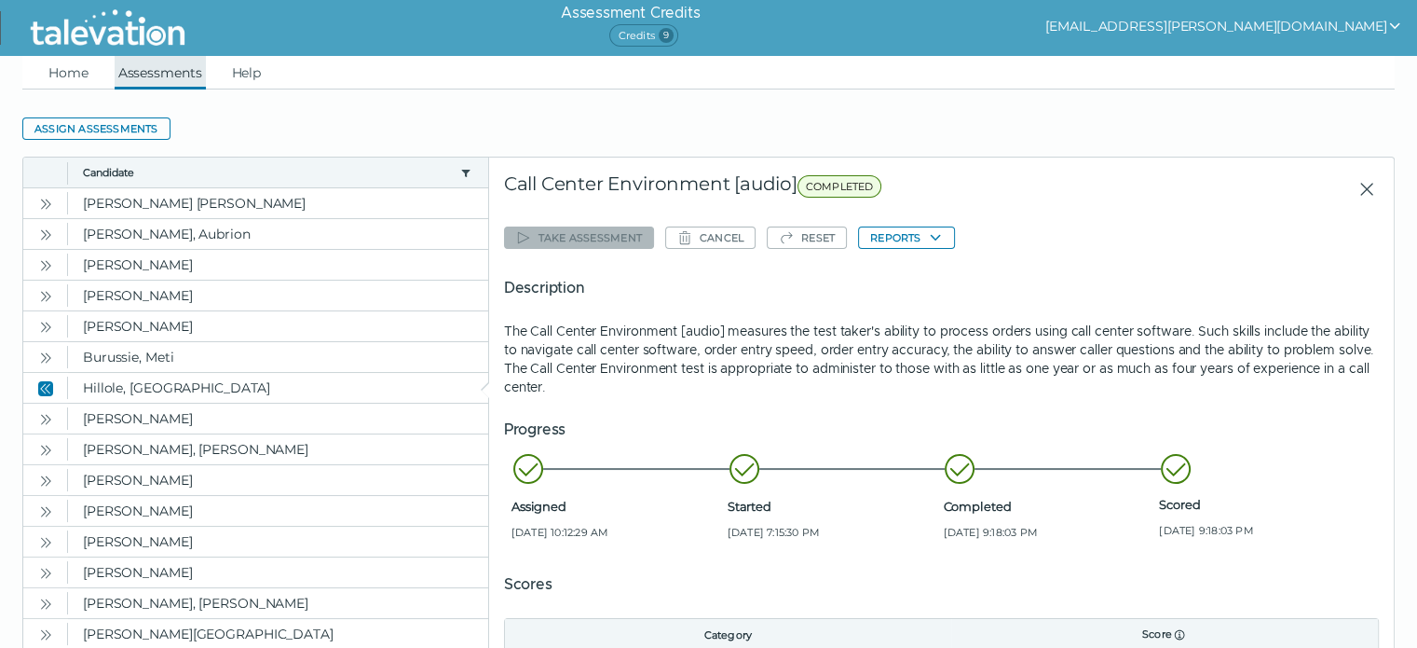
click at [134, 65] on link "Assessments" at bounding box center [160, 73] width 91 height 34
click at [76, 67] on link "Home" at bounding box center [69, 73] width 48 height 34
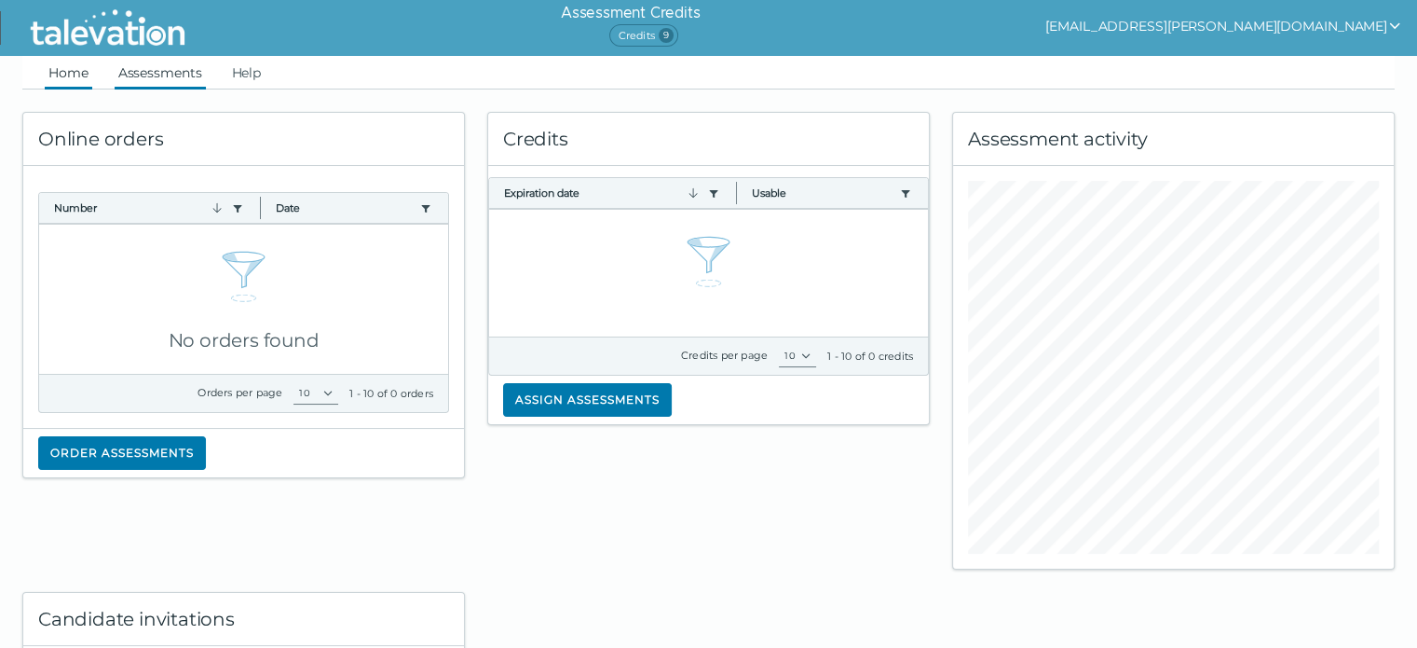
click at [174, 75] on link "Assessments" at bounding box center [160, 73] width 91 height 34
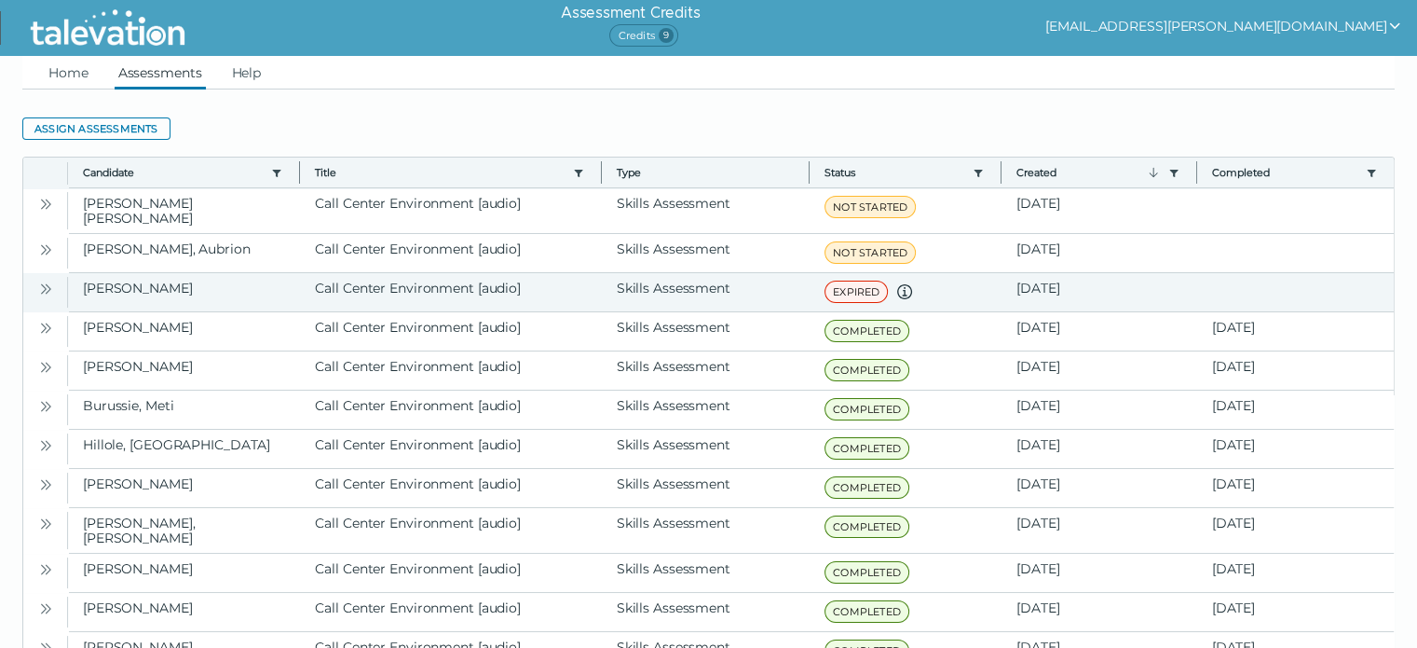
click at [37, 283] on button "Open" at bounding box center [45, 288] width 22 height 22
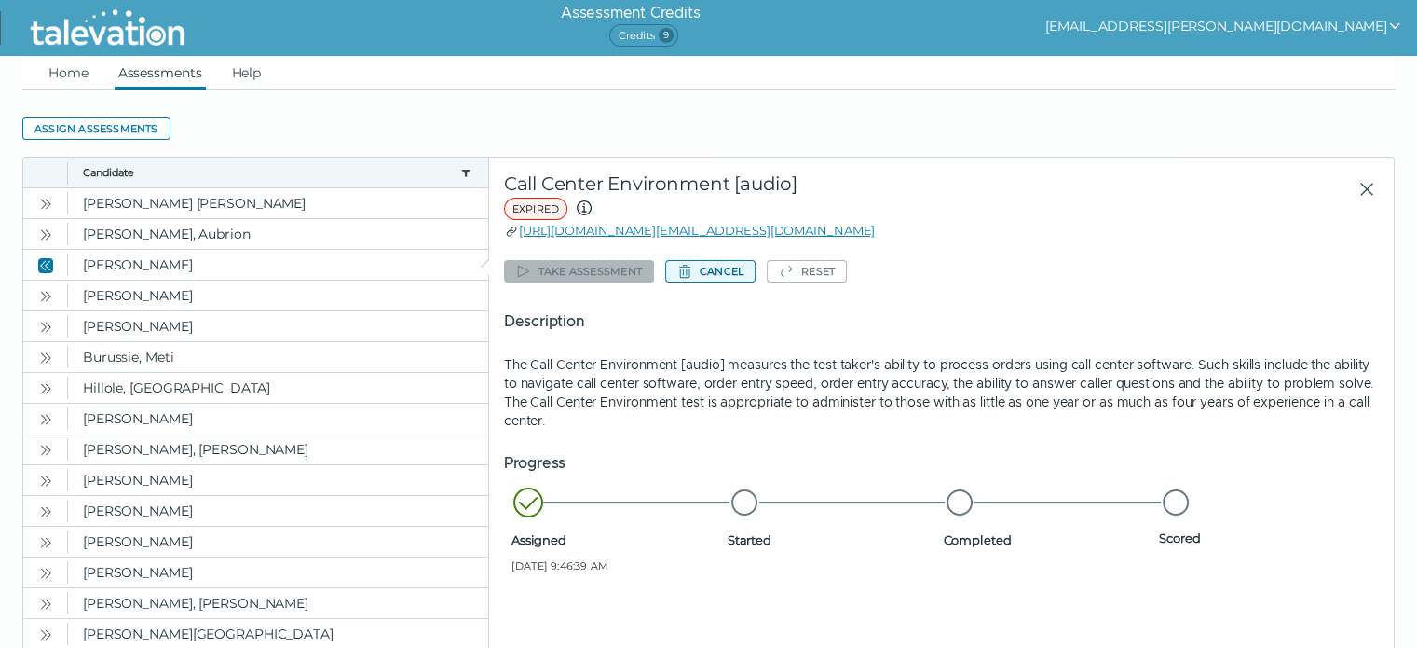
click at [714, 274] on button "Cancel" at bounding box center [710, 271] width 90 height 22
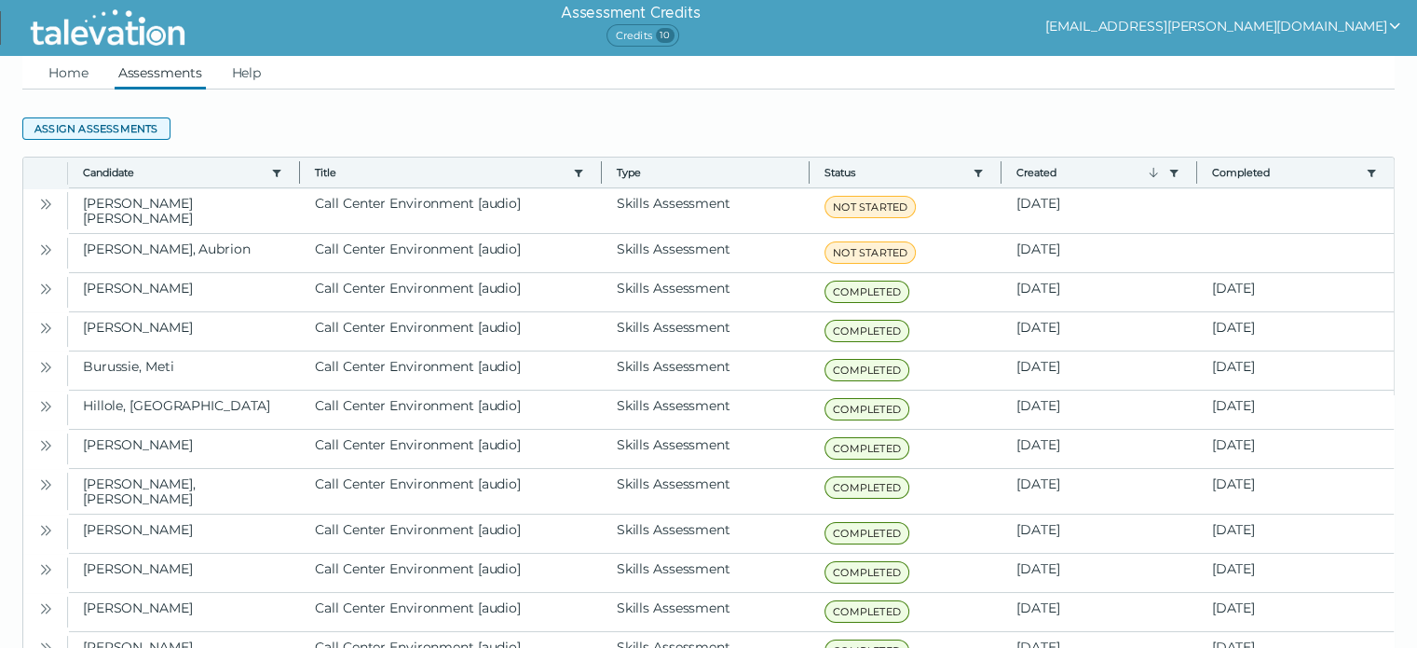
click at [91, 121] on button "Assign assessments" at bounding box center [96, 128] width 148 height 22
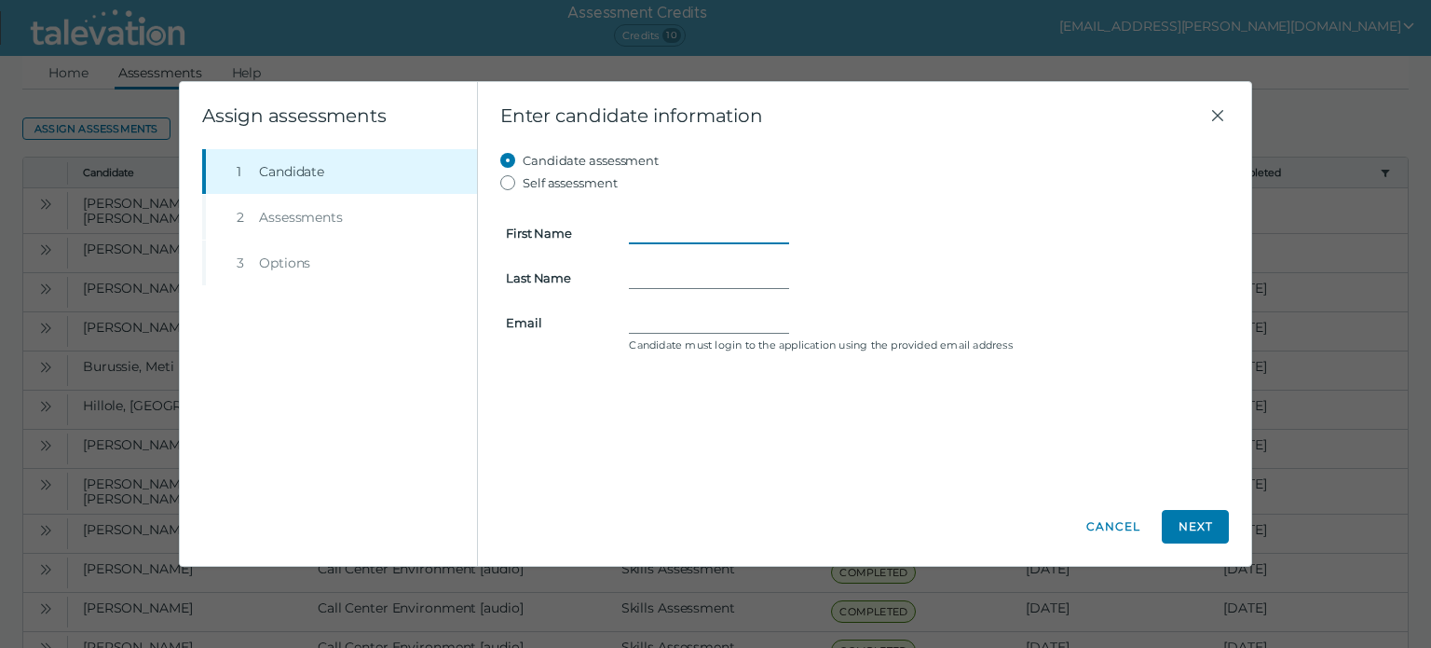
click at [646, 231] on input "First Name" at bounding box center [709, 233] width 160 height 22
type input "Jenny"
click at [638, 262] on form "First Name Jenny Last Name Email Candidate must login to the application using …" at bounding box center [864, 276] width 729 height 164
click at [639, 272] on input "Last Name" at bounding box center [709, 278] width 160 height 22
type input "Machovsky"
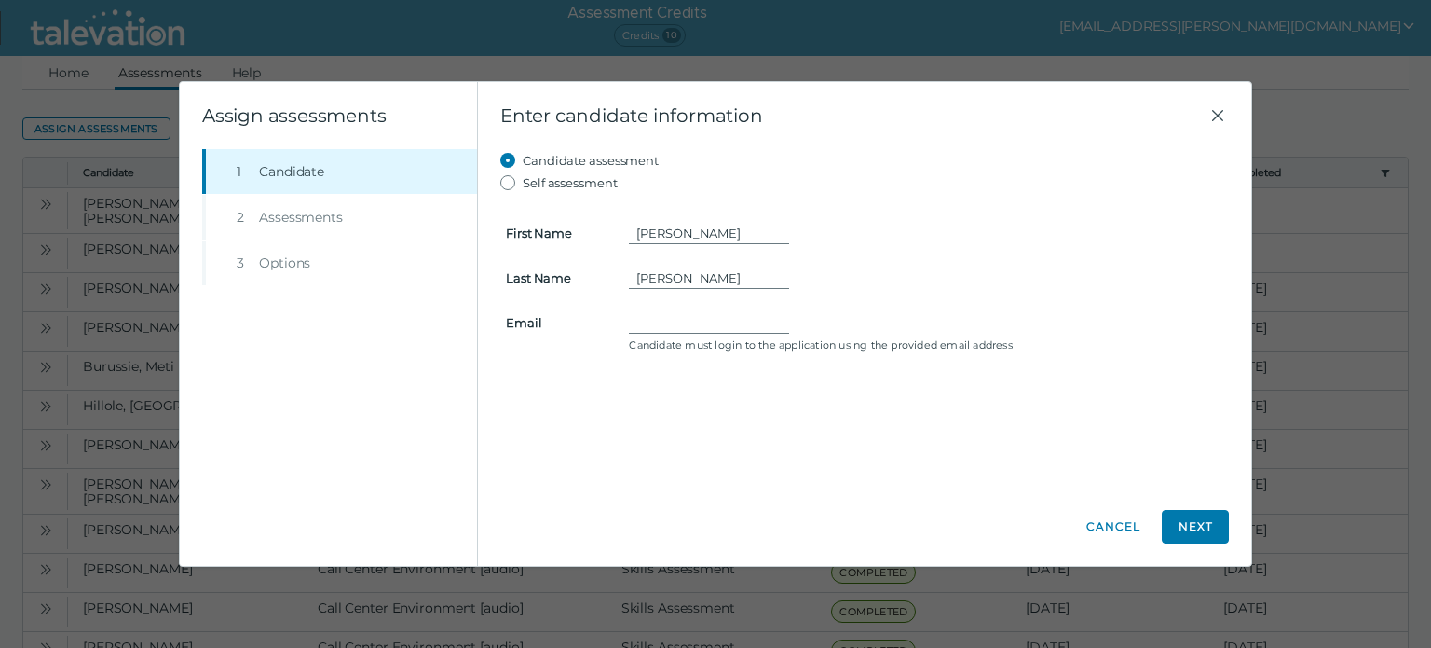
click at [653, 306] on form "First Name Jenny Last Name Machovsky Email Candidate must login to the applicat…" at bounding box center [864, 276] width 729 height 164
click at [652, 322] on input "Email" at bounding box center [709, 322] width 160 height 22
type input "m"
type input "h"
click at [691, 323] on input "jenny" at bounding box center [709, 322] width 160 height 22
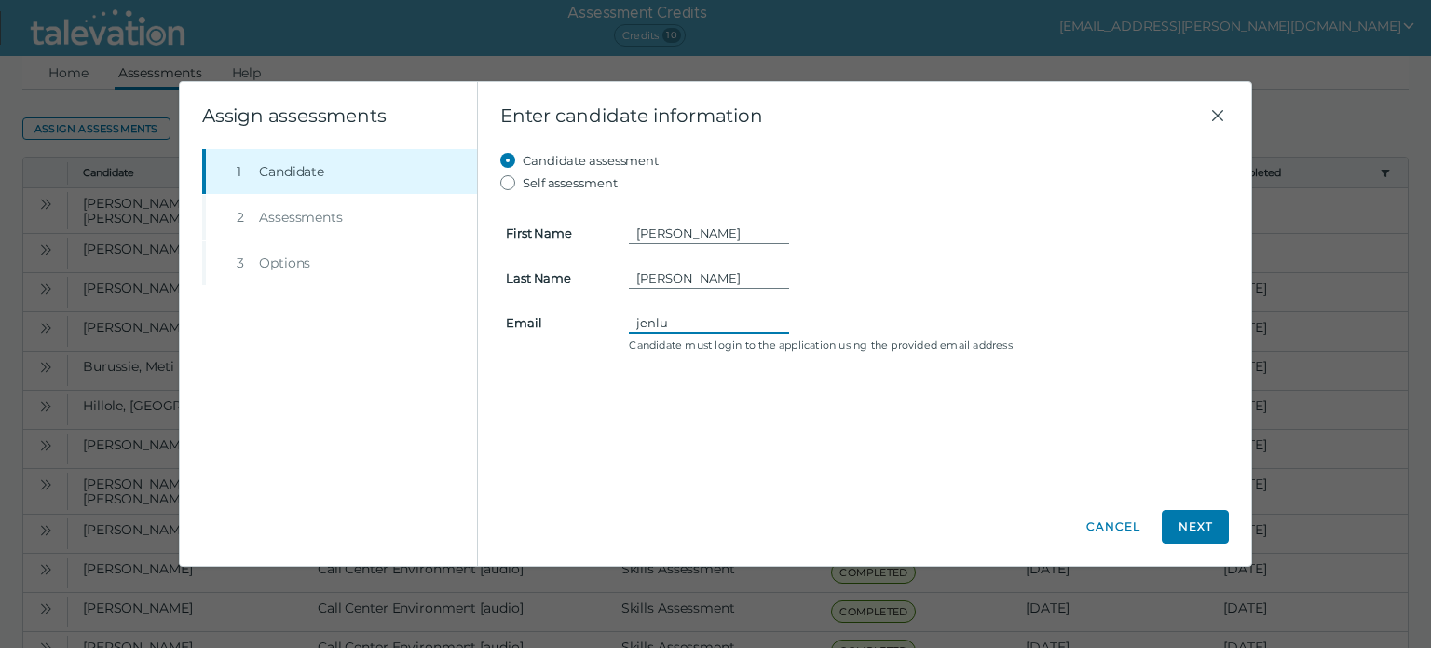
type input "jenluvsmnvikes@gmail.com"
click at [1202, 522] on button "Next" at bounding box center [1195, 527] width 67 height 34
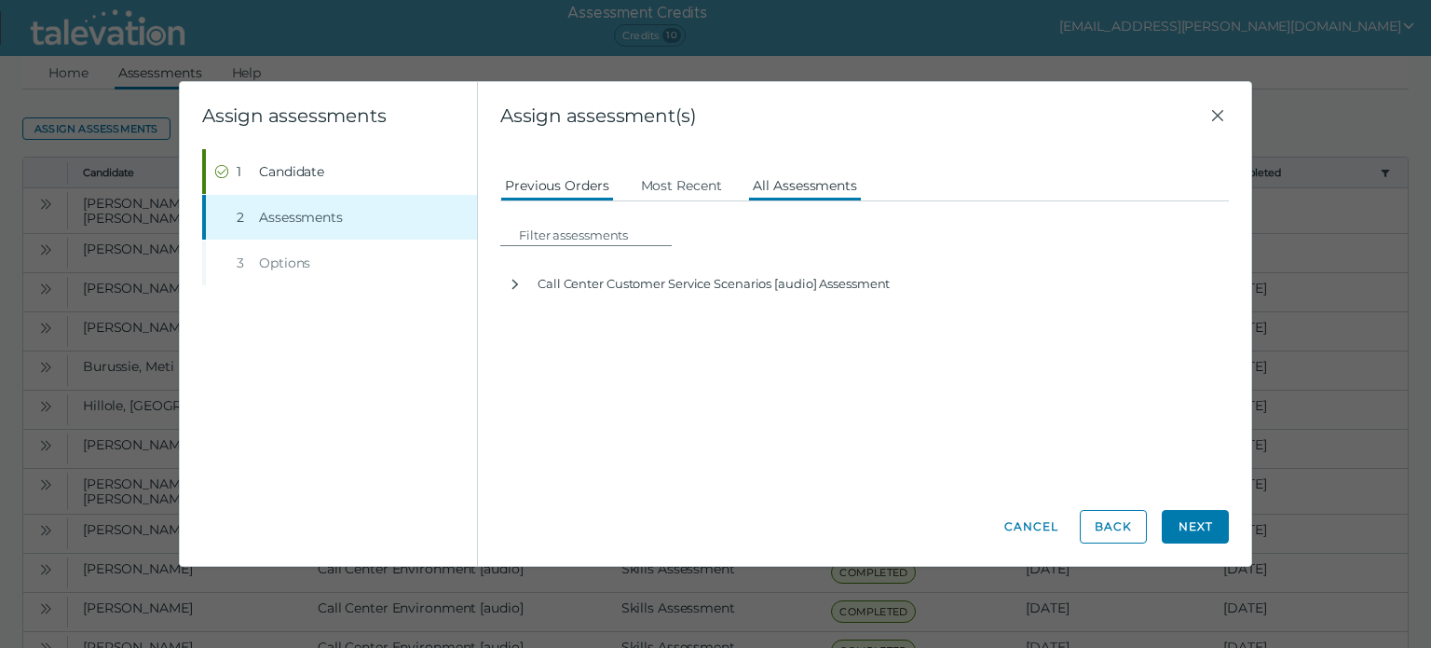
click at [777, 184] on button "All Assessments" at bounding box center [805, 185] width 114 height 34
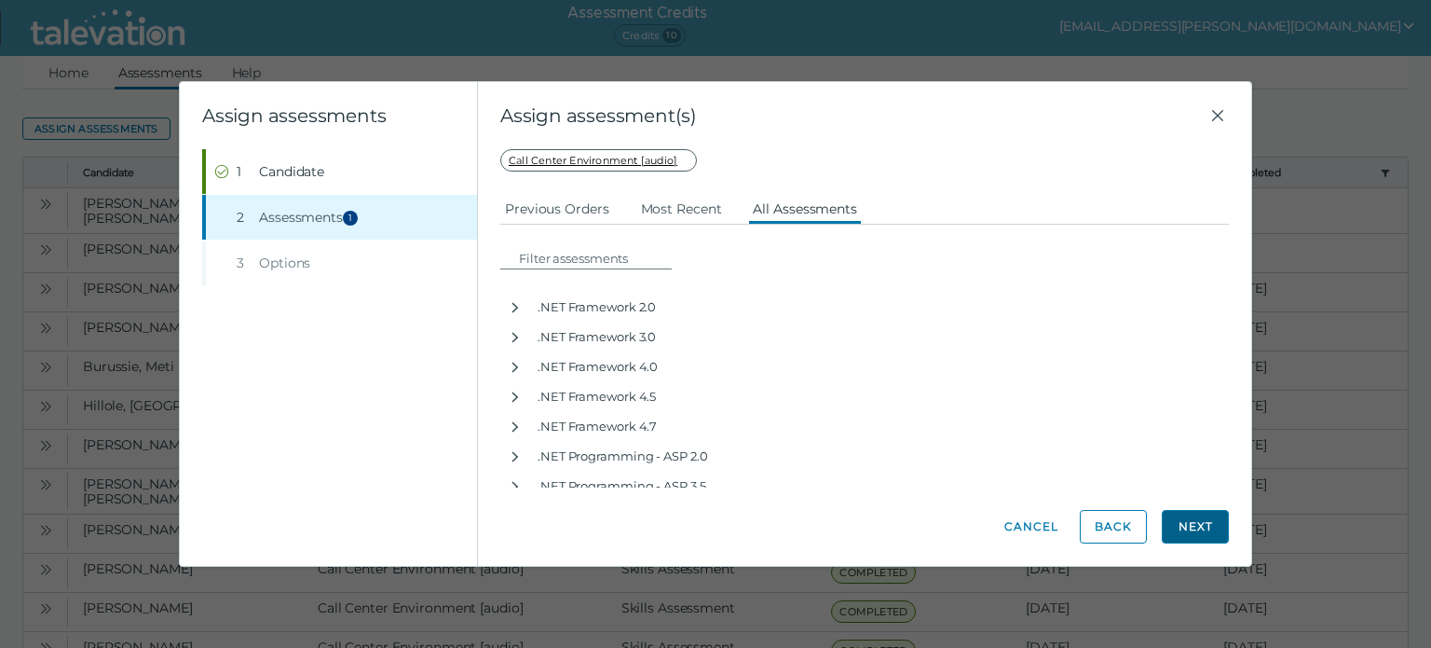
click at [1176, 521] on button "Next" at bounding box center [1195, 527] width 67 height 34
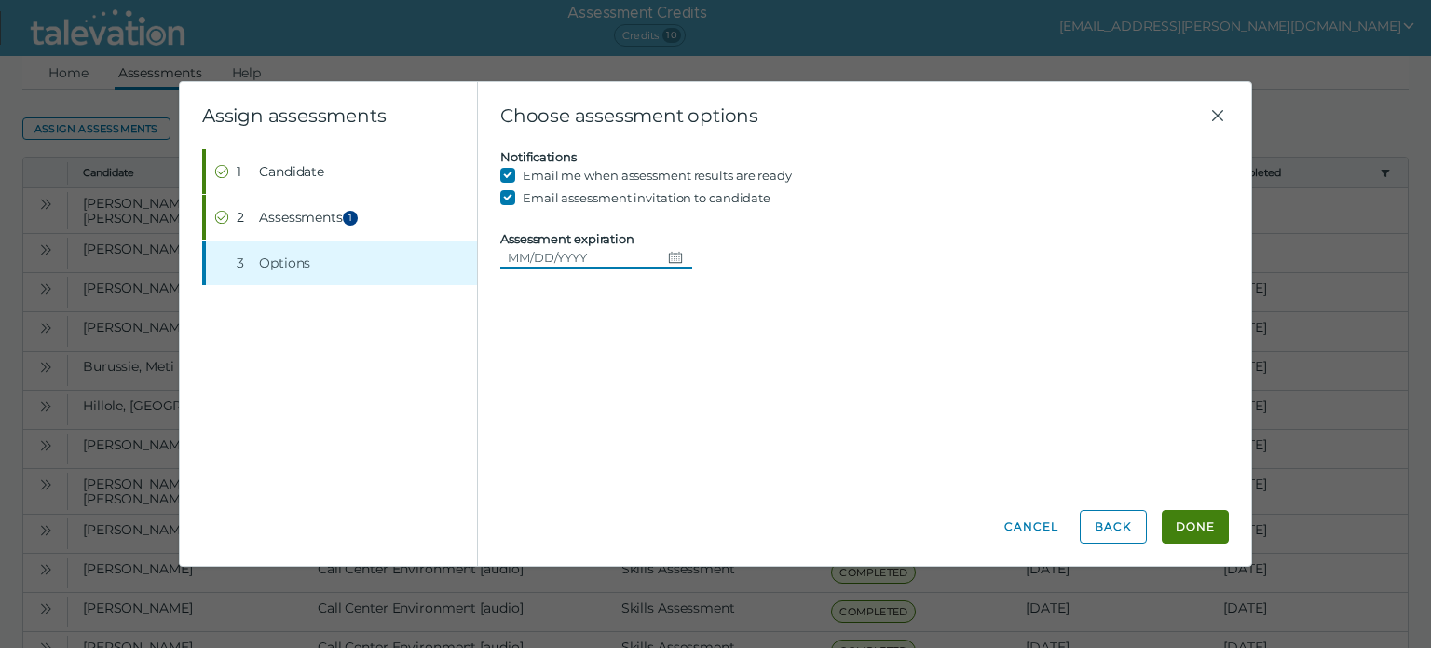
click at [584, 253] on input "Assessment expiration" at bounding box center [580, 257] width 160 height 22
drag, startPoint x: 1175, startPoint y: 524, endPoint x: 989, endPoint y: 415, distance: 215.9
click at [1175, 524] on button "Done" at bounding box center [1195, 527] width 67 height 34
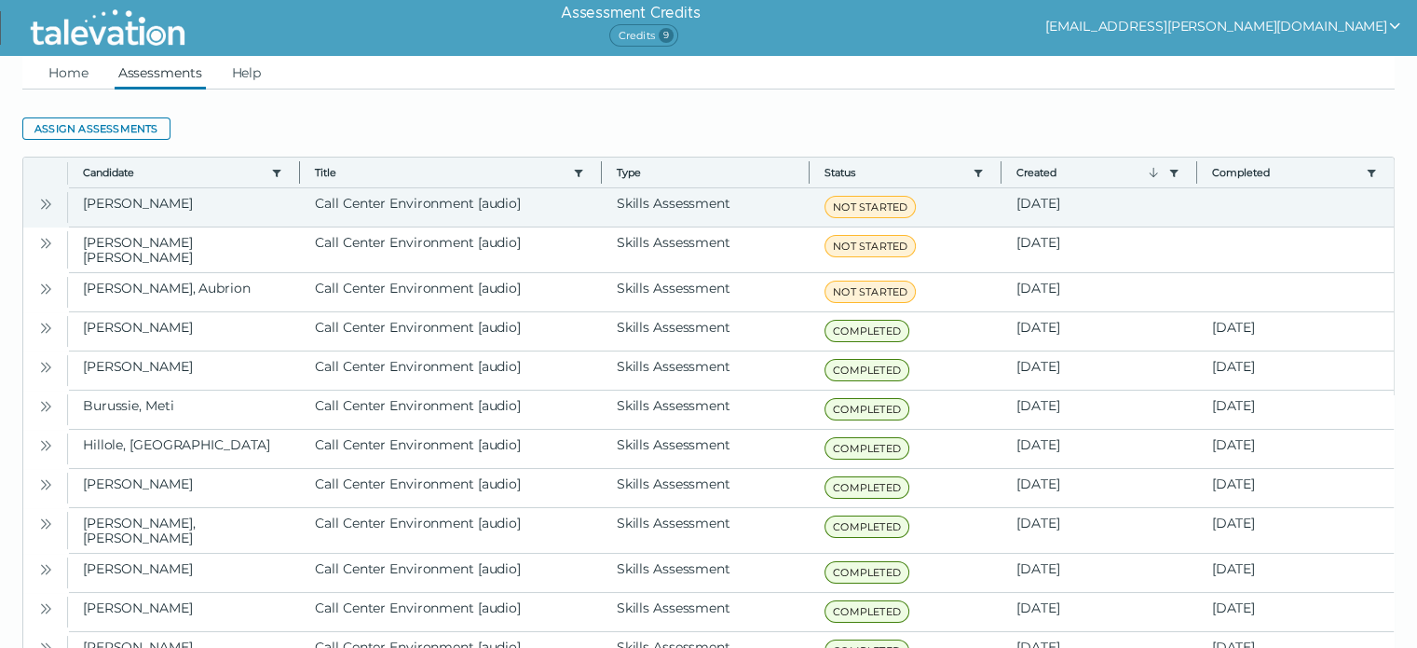
click at [52, 201] on button "Open" at bounding box center [45, 203] width 22 height 22
